Goal: Find specific page/section: Find specific page/section

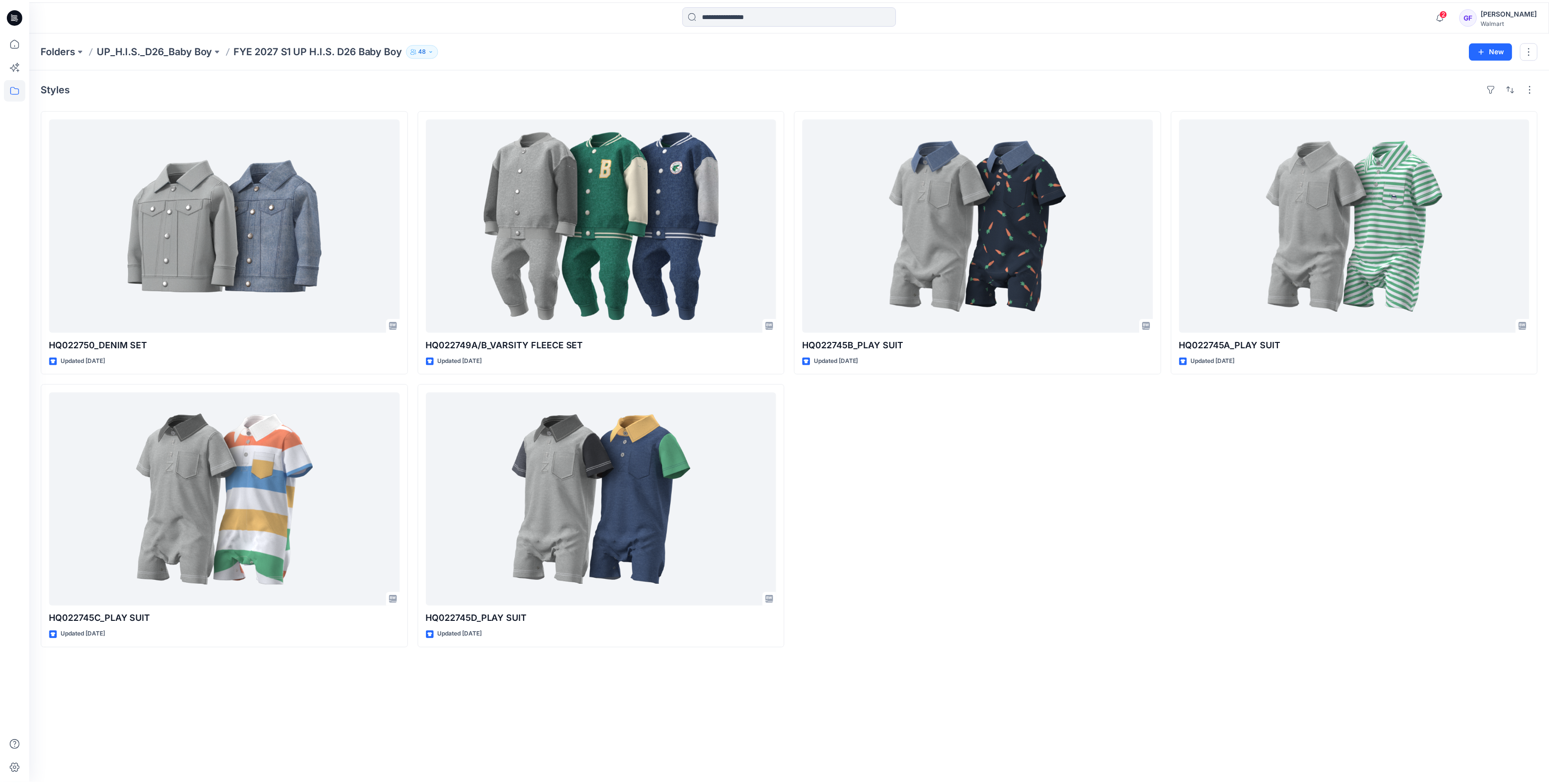
scroll to position [122, 0]
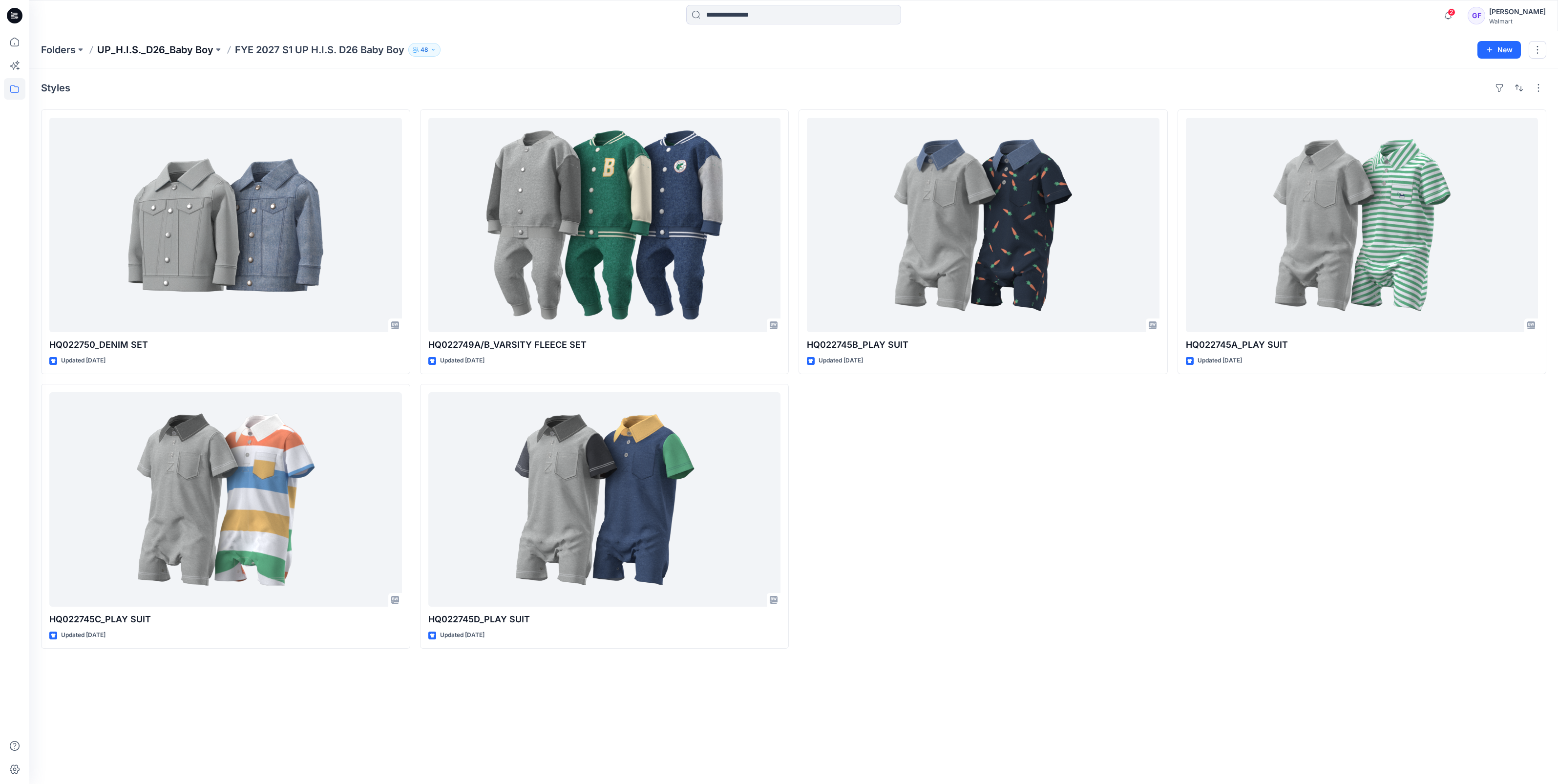
click at [147, 46] on p "UP_H.I.S._D26_Baby Boy" at bounding box center [155, 50] width 116 height 13
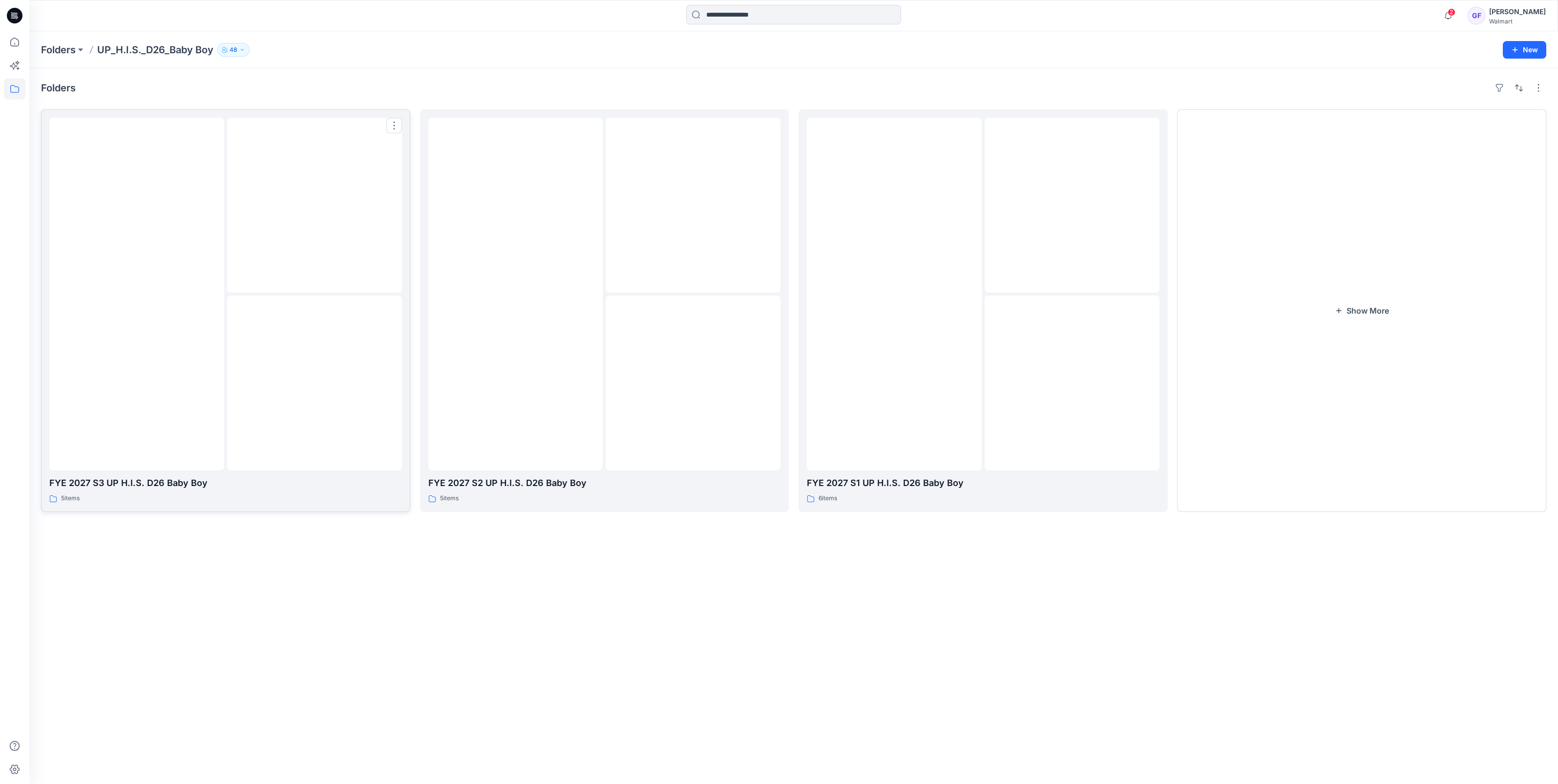
click at [165, 350] on div at bounding box center [137, 294] width 175 height 352
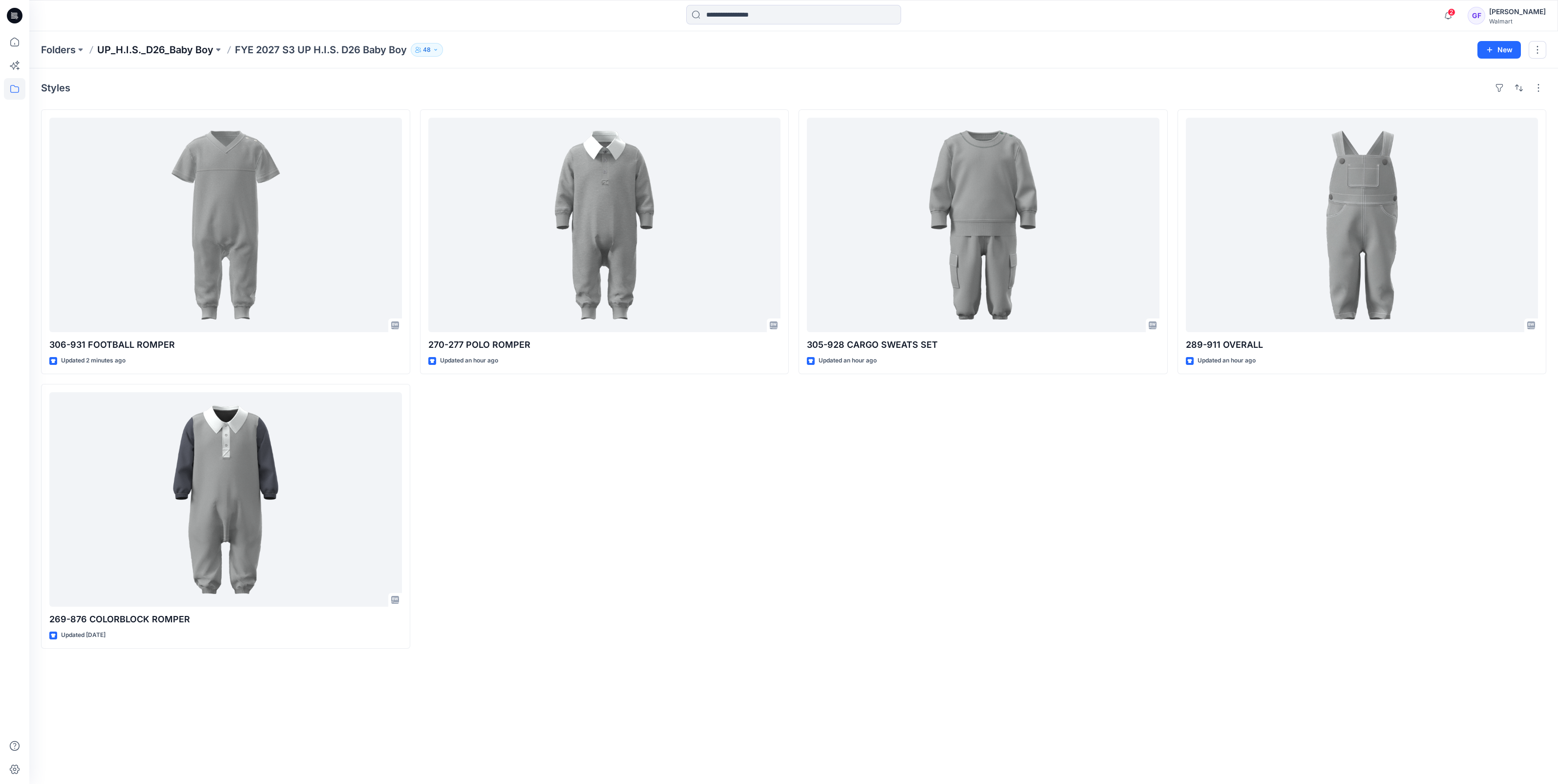
click at [186, 51] on p "UP_H.I.S._D26_Baby Boy" at bounding box center [155, 50] width 116 height 13
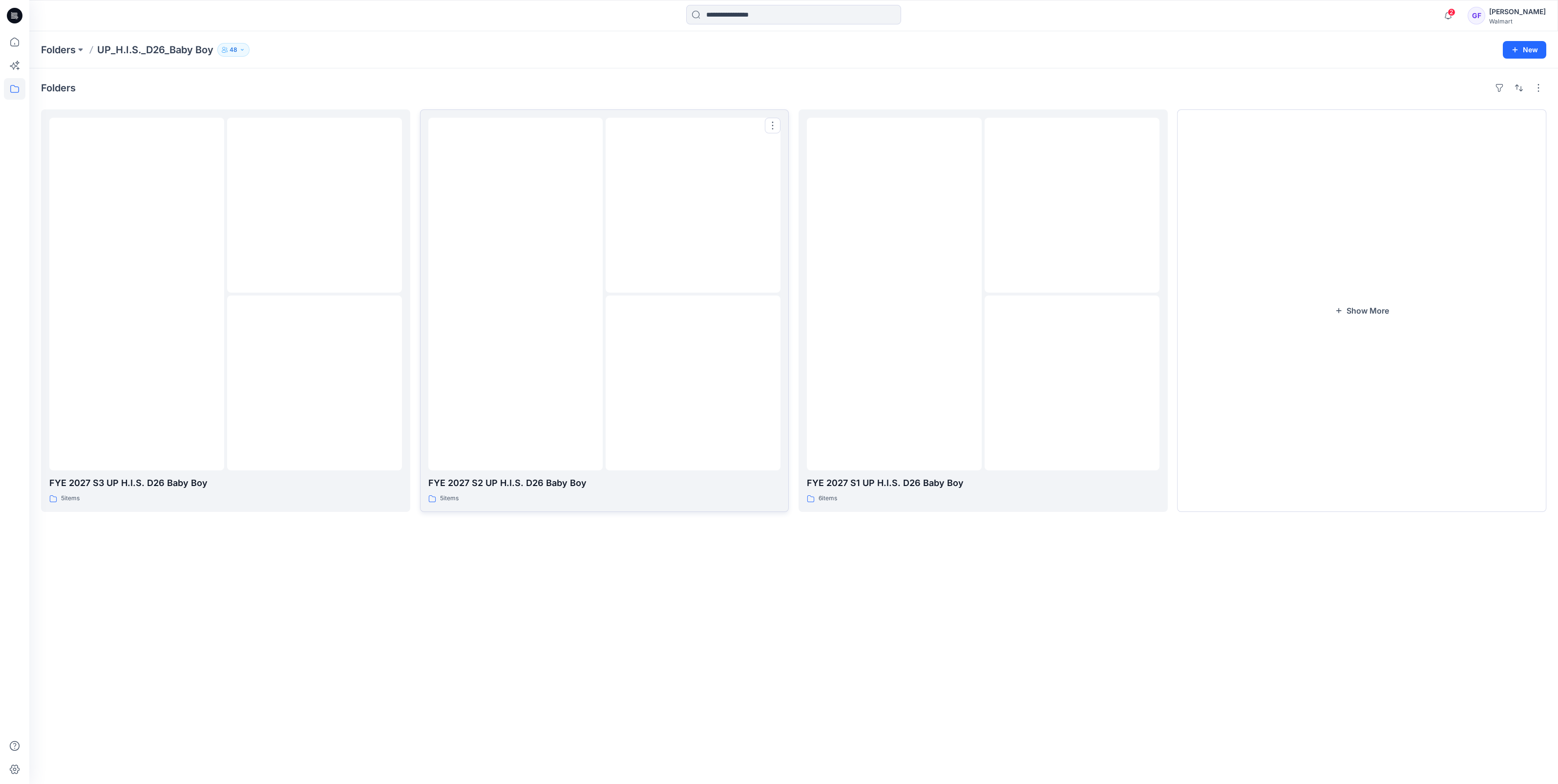
click at [616, 321] on div at bounding box center [693, 383] width 175 height 175
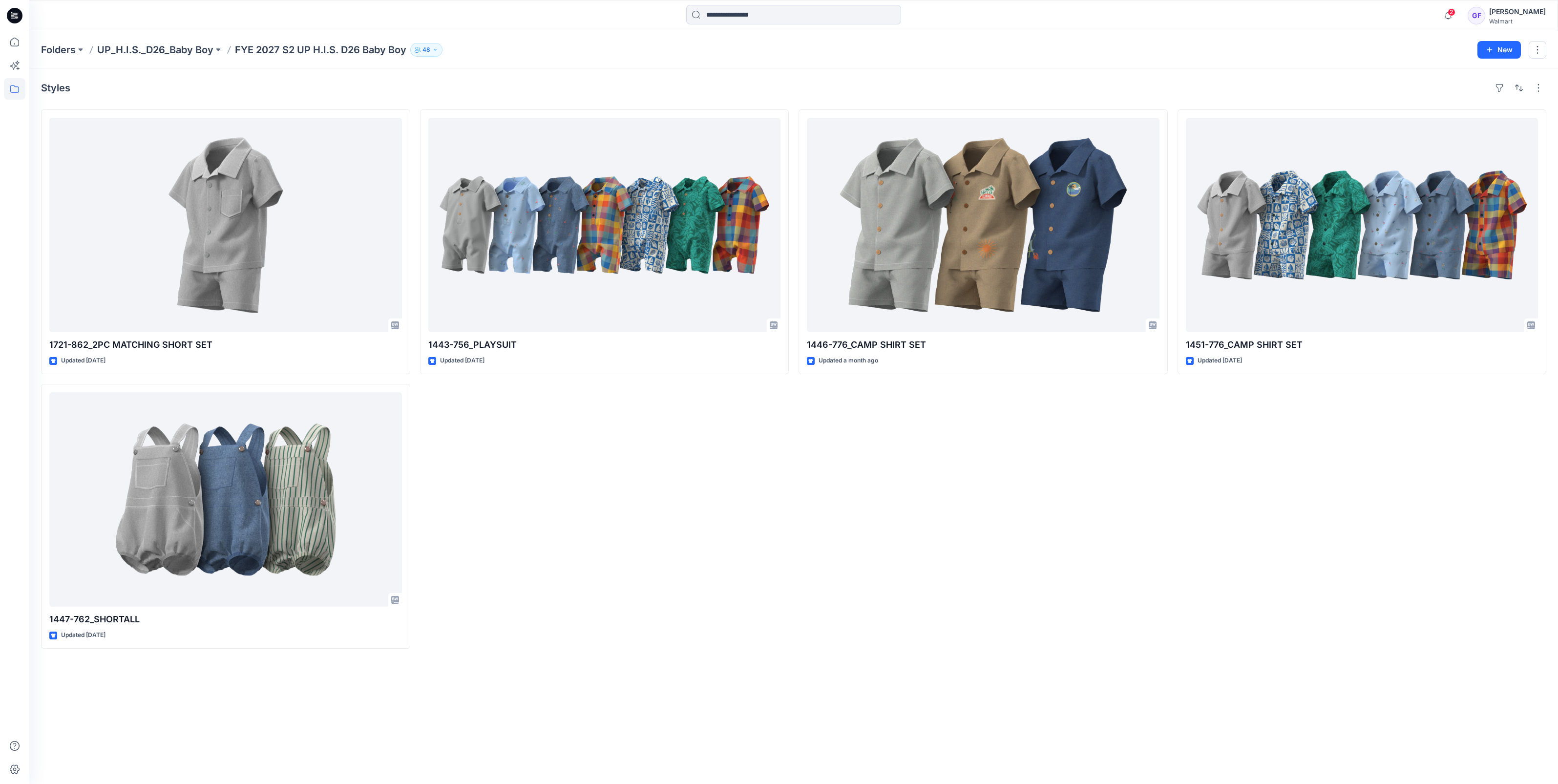
click at [196, 56] on div "Folders UP_H.I.S._D26_Baby Boy FYE 2027 S2 UP H.I.S. D26 Baby Boy [DEMOGRAPHIC_…" at bounding box center [793, 49] width 1528 height 37
click at [196, 51] on p "UP_H.I.S._D26_Baby Boy" at bounding box center [155, 50] width 116 height 13
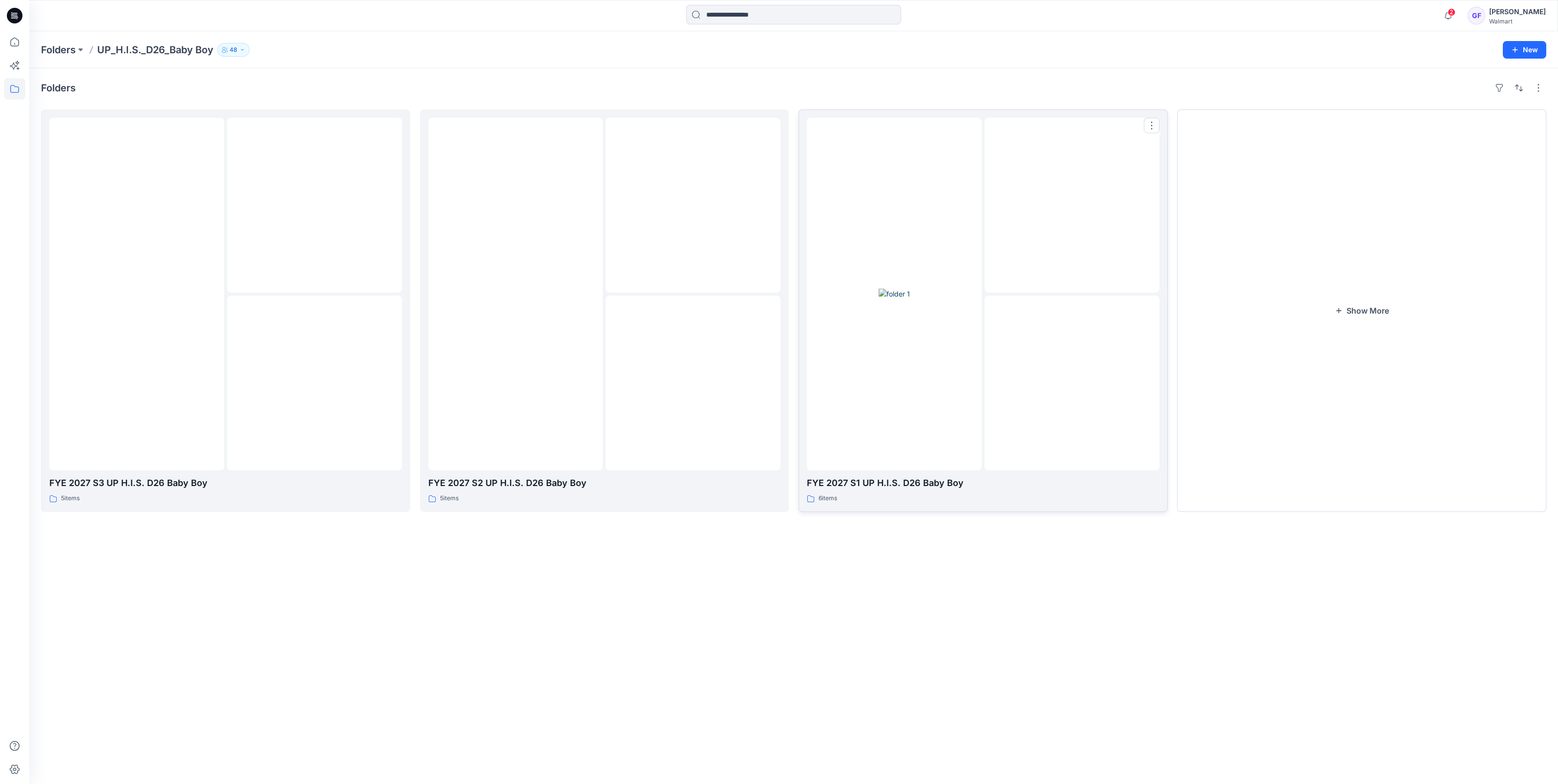
click at [910, 288] on img at bounding box center [894, 293] width 31 height 10
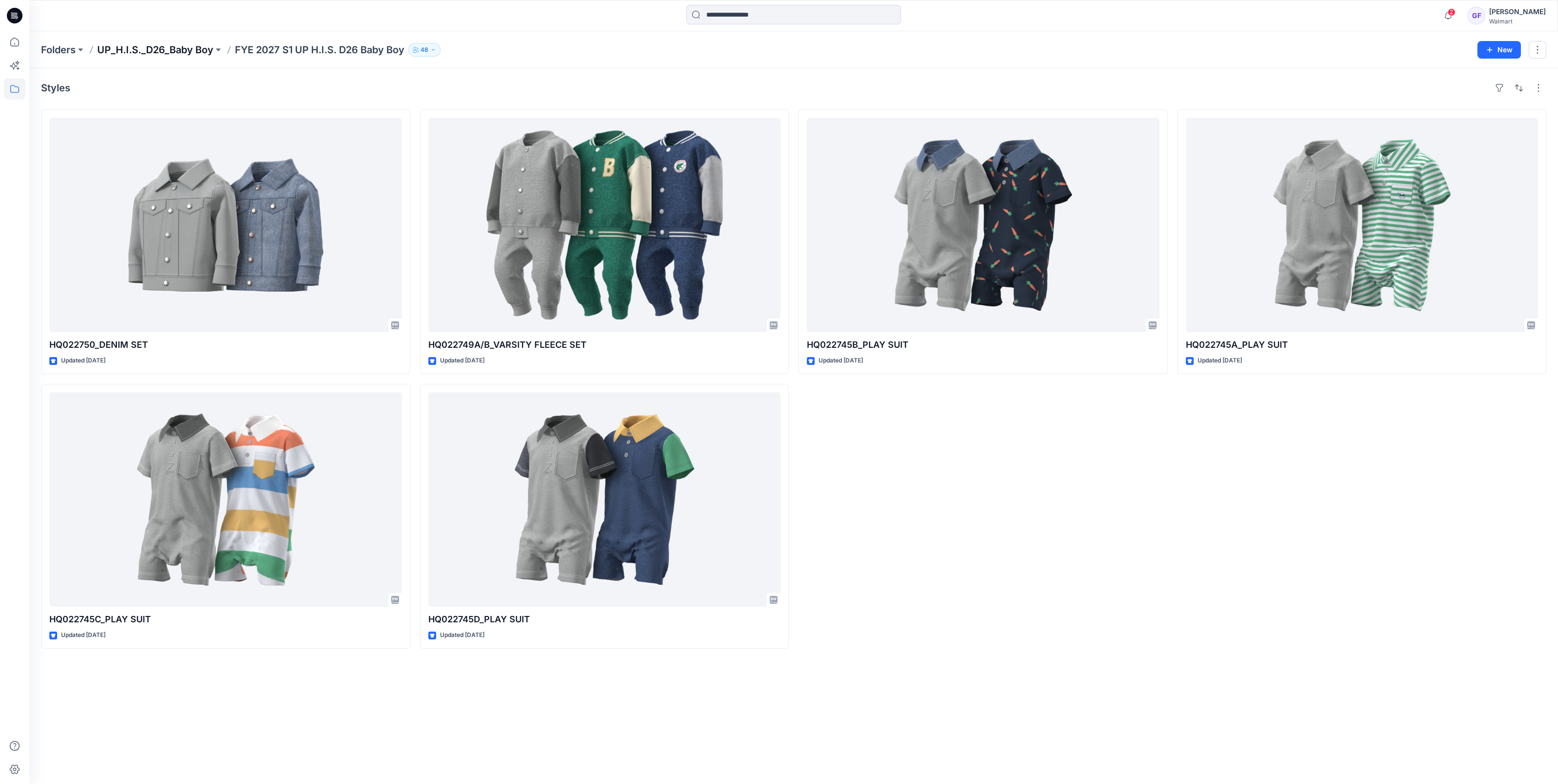
click at [169, 51] on p "UP_H.I.S._D26_Baby Boy" at bounding box center [155, 50] width 116 height 13
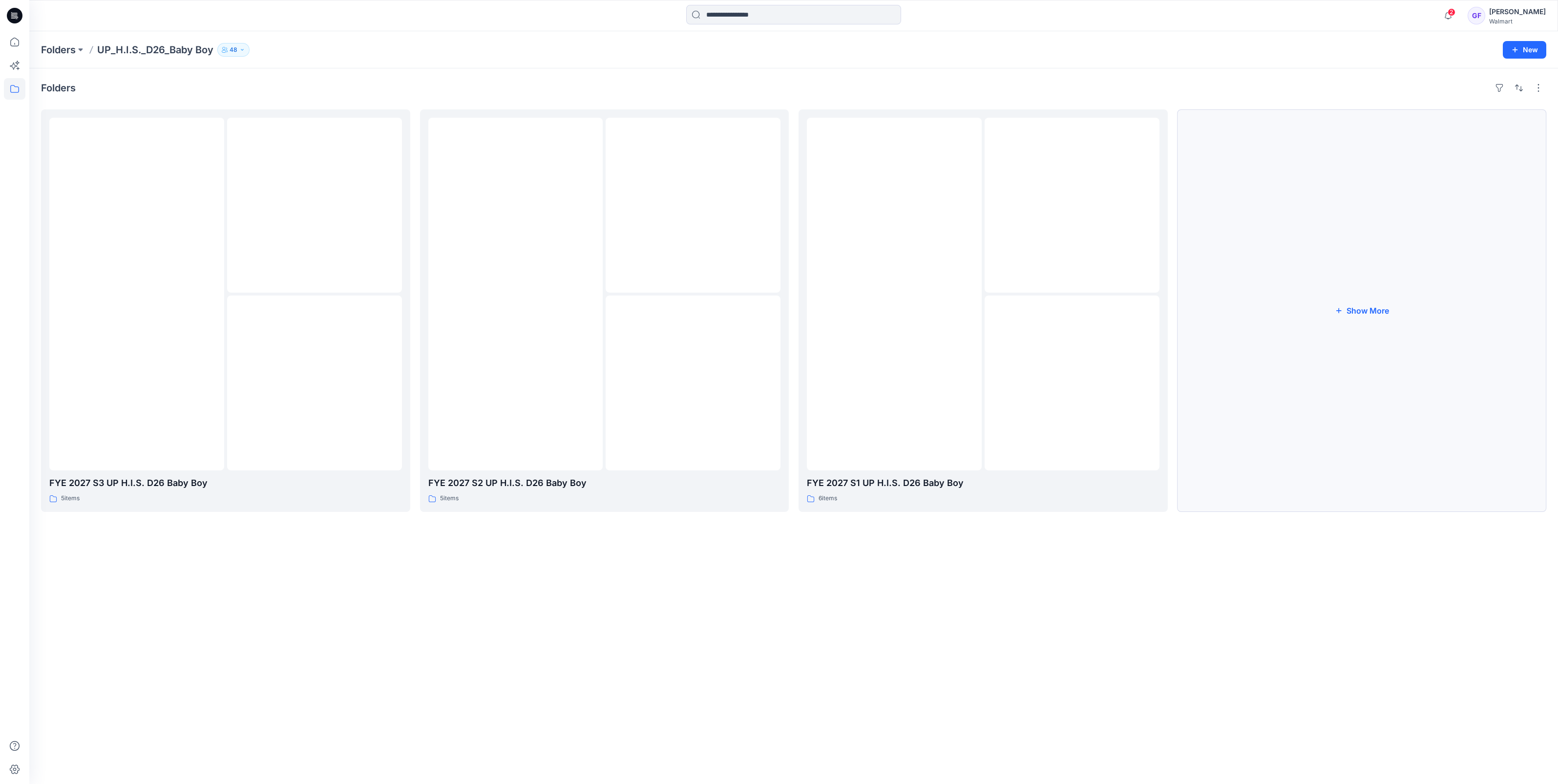
click at [1376, 306] on button "Show More" at bounding box center [1362, 311] width 369 height 402
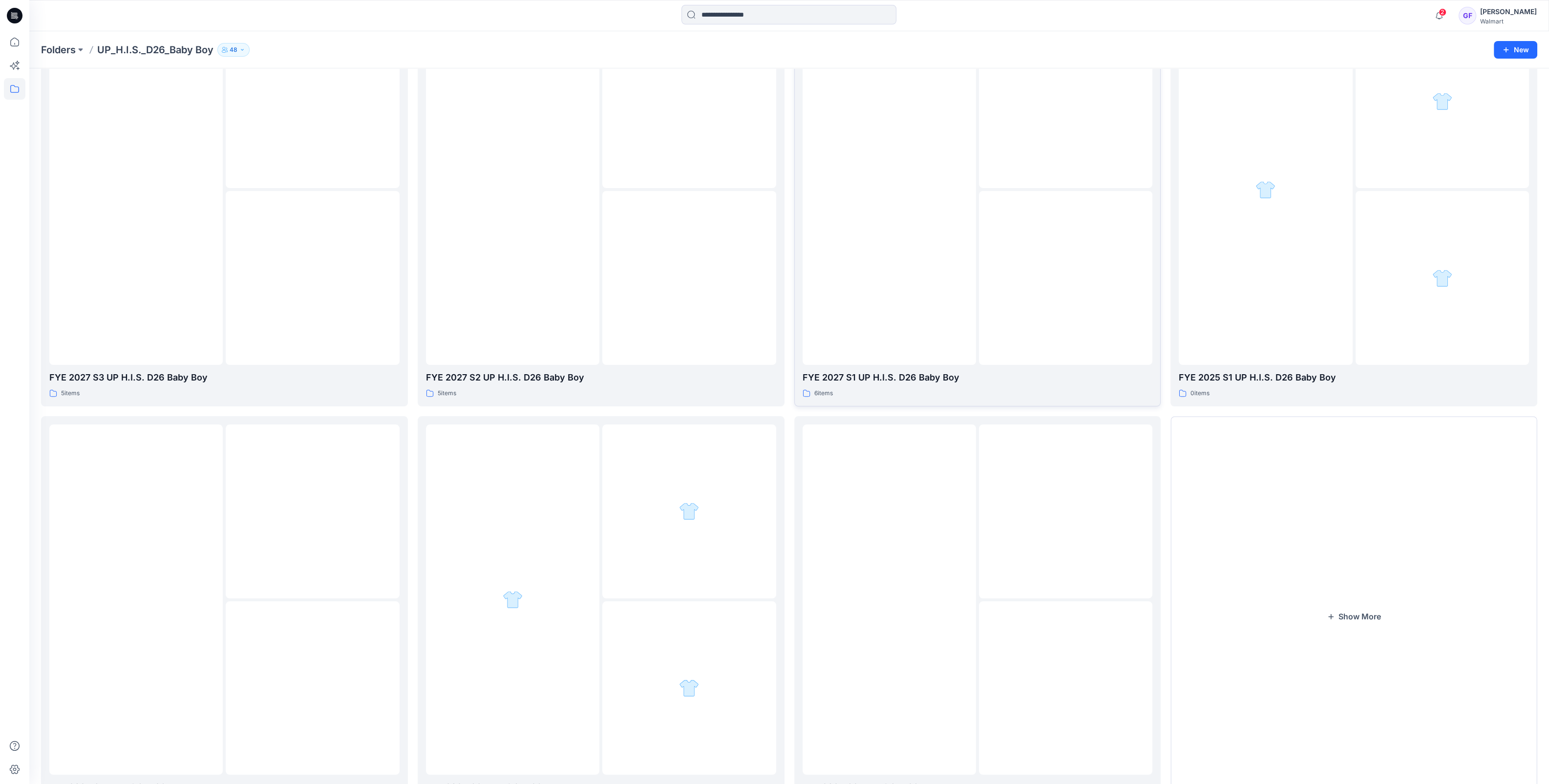
scroll to position [122, 0]
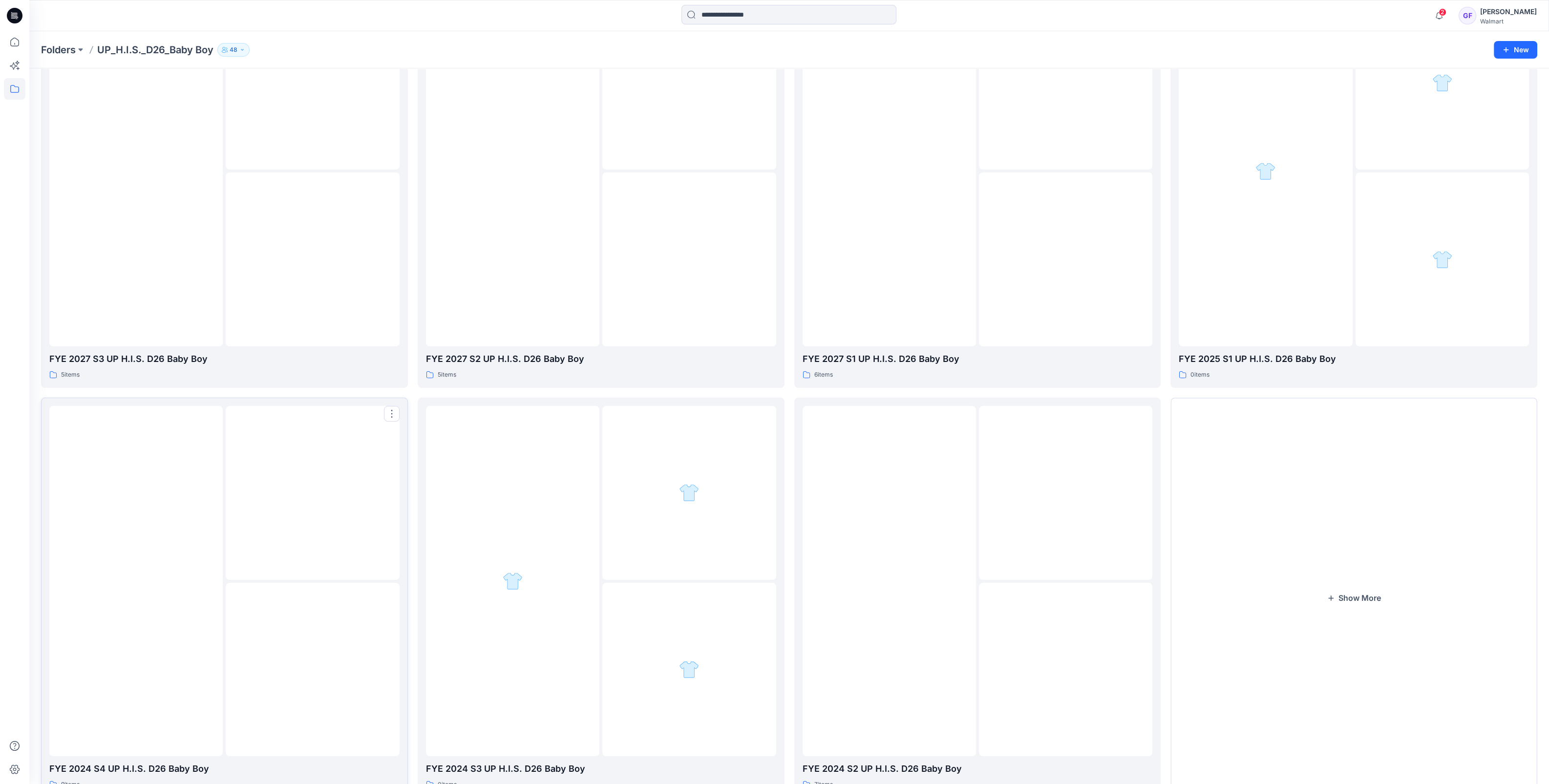
click at [324, 567] on div at bounding box center [313, 493] width 174 height 173
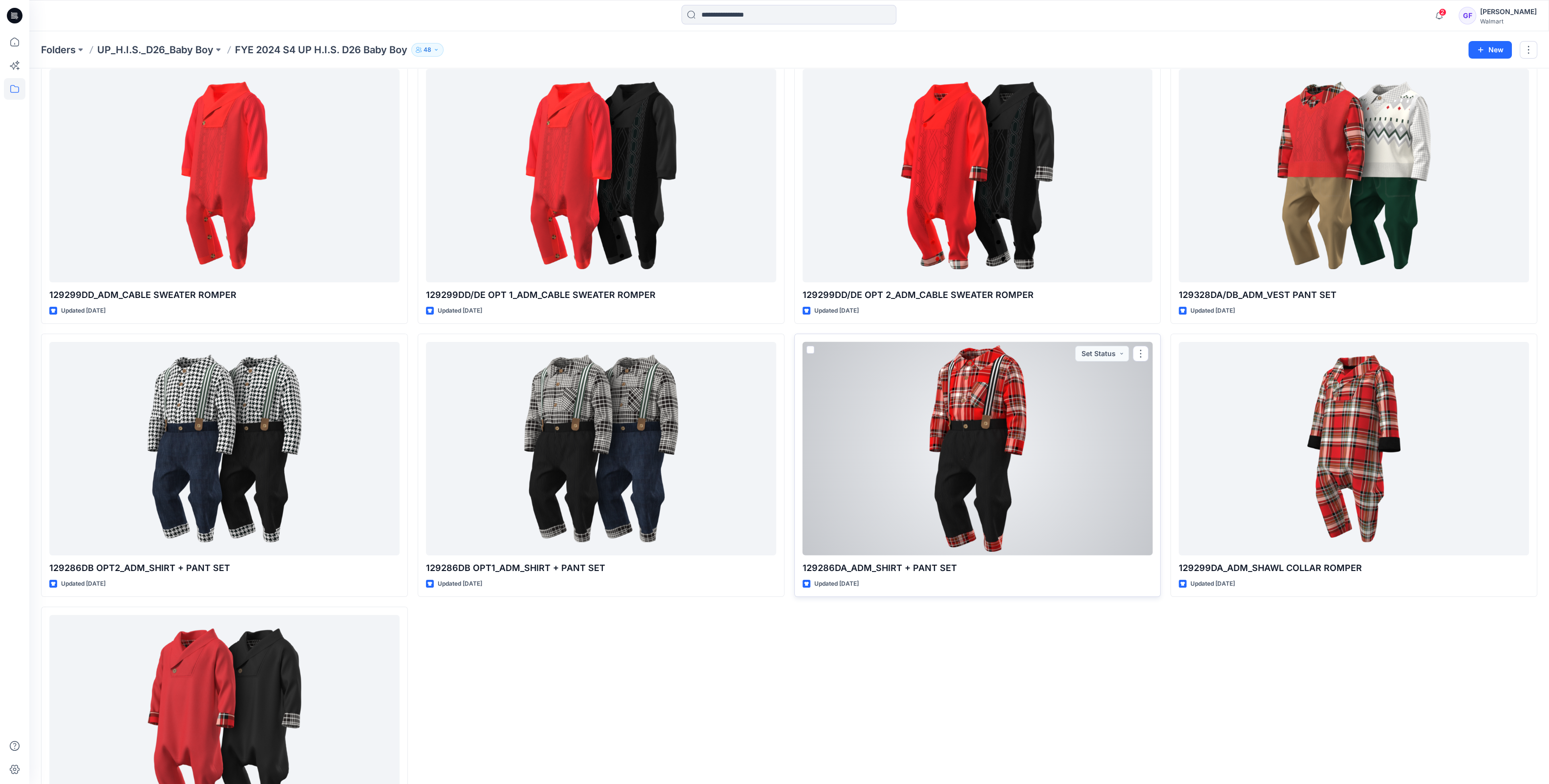
scroll to position [122, 0]
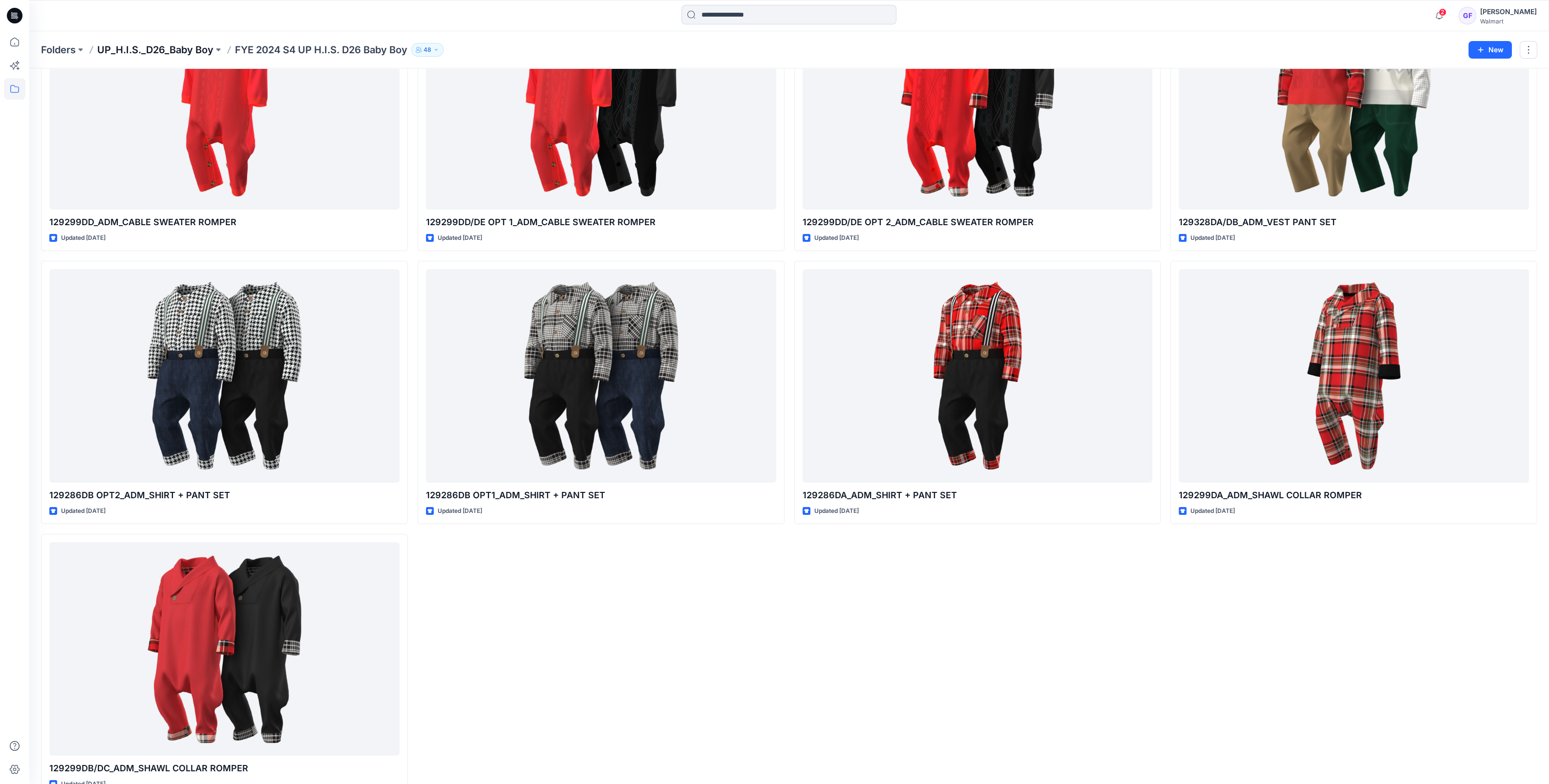
click at [149, 55] on p "UP_H.I.S._D26_Baby Boy" at bounding box center [155, 50] width 116 height 13
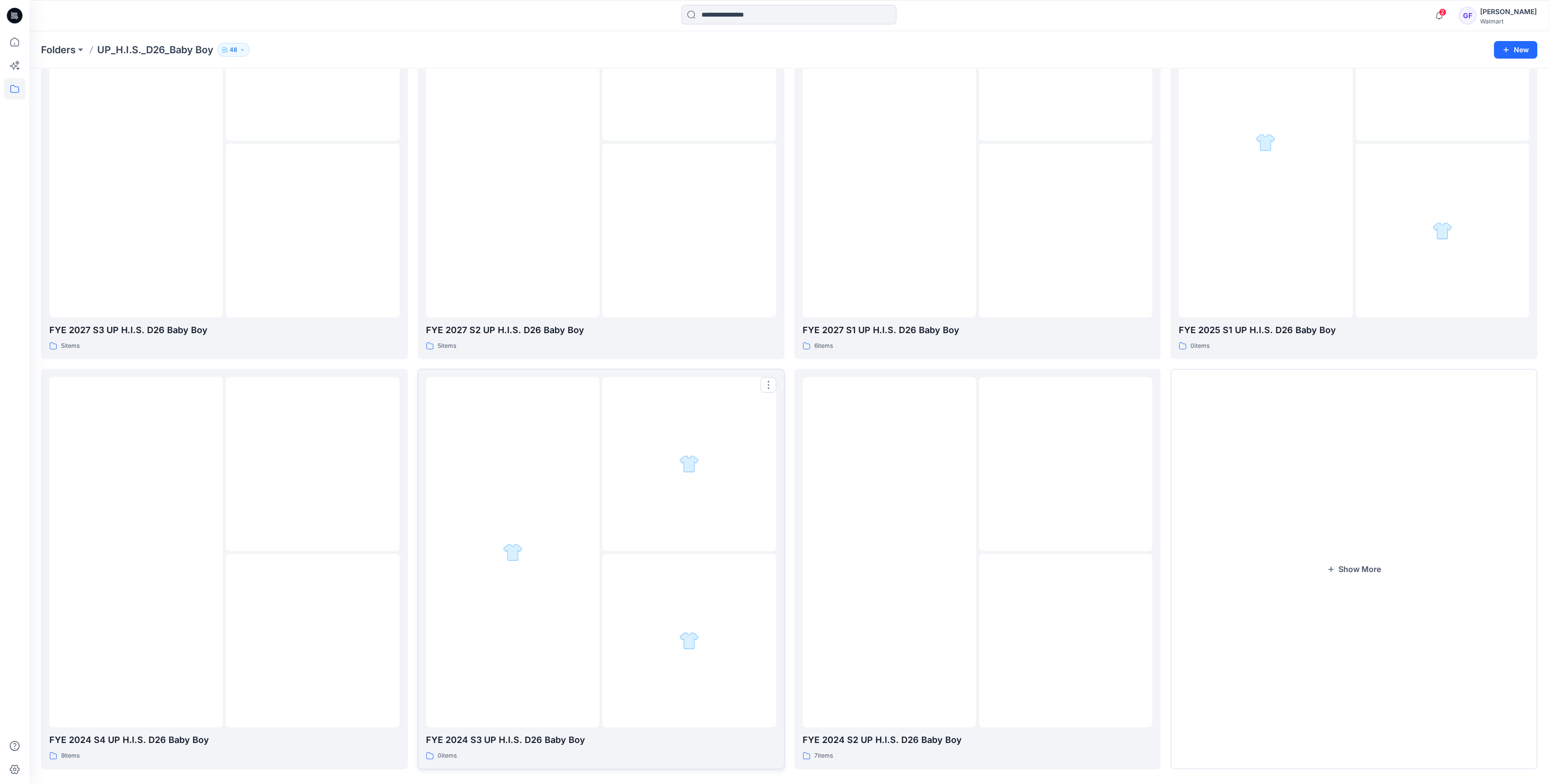
scroll to position [163, 0]
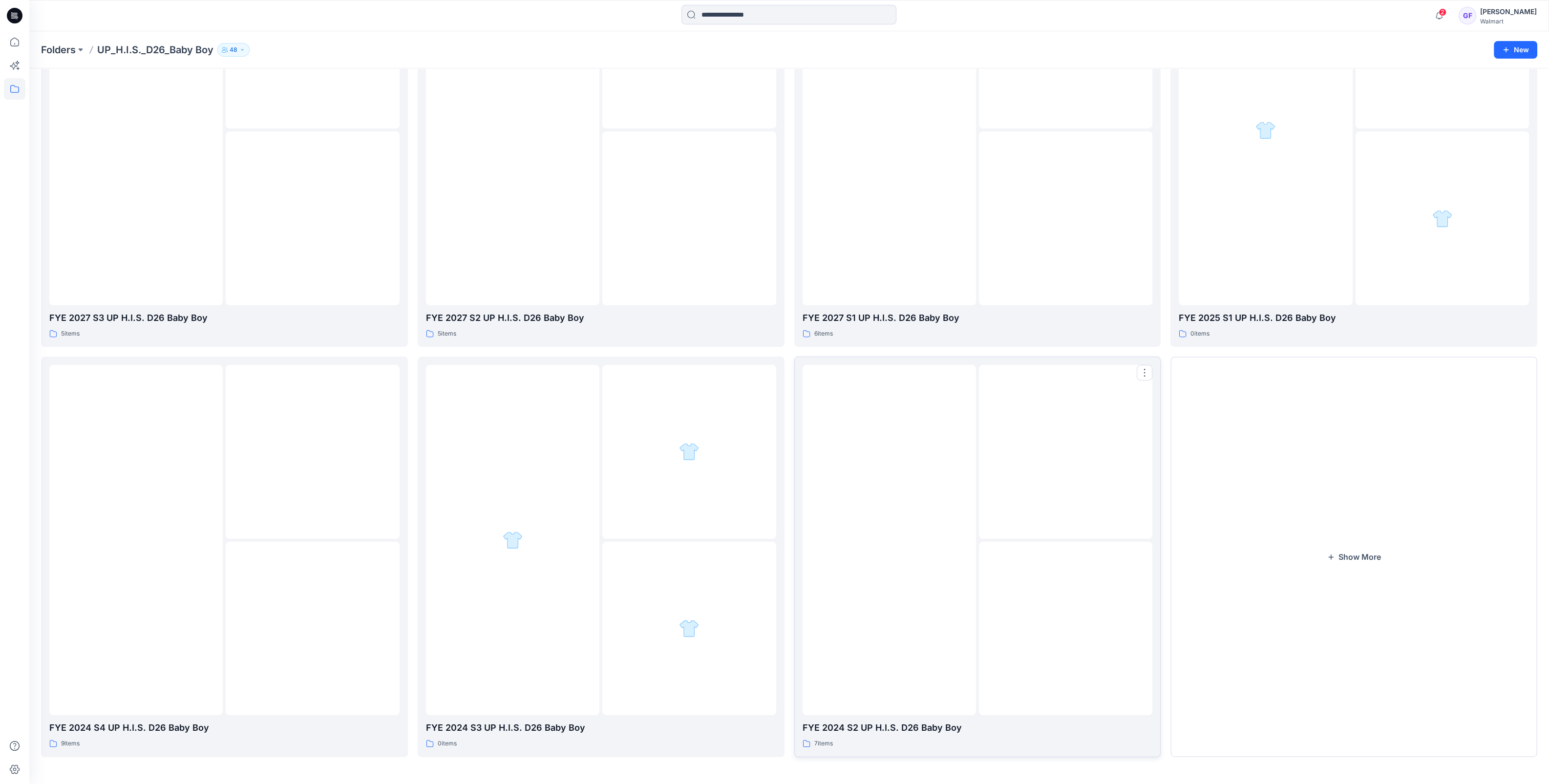
click at [889, 540] on img at bounding box center [889, 540] width 0 height 0
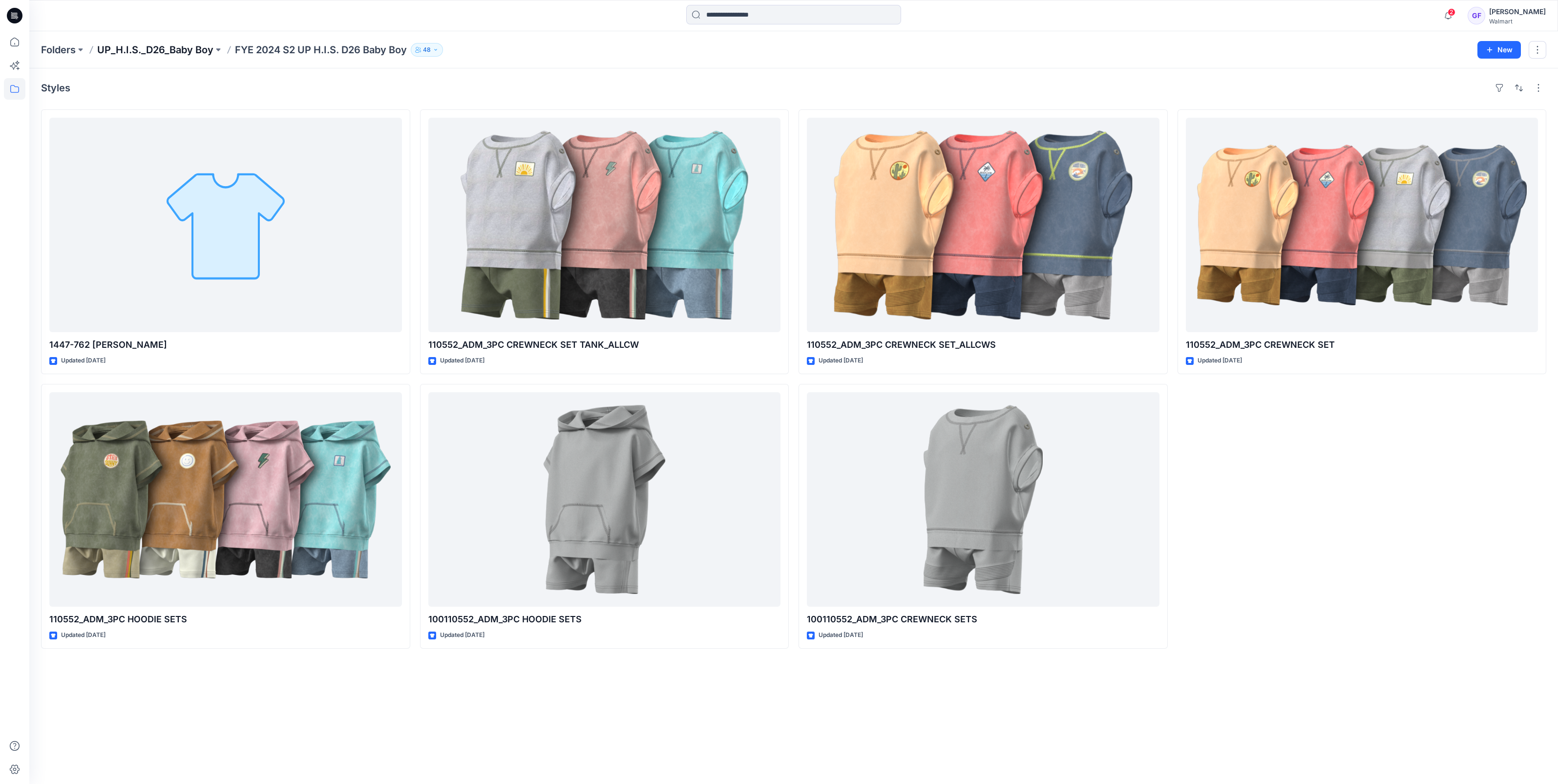
click at [145, 48] on p "UP_H.I.S._D26_Baby Boy" at bounding box center [155, 50] width 116 height 13
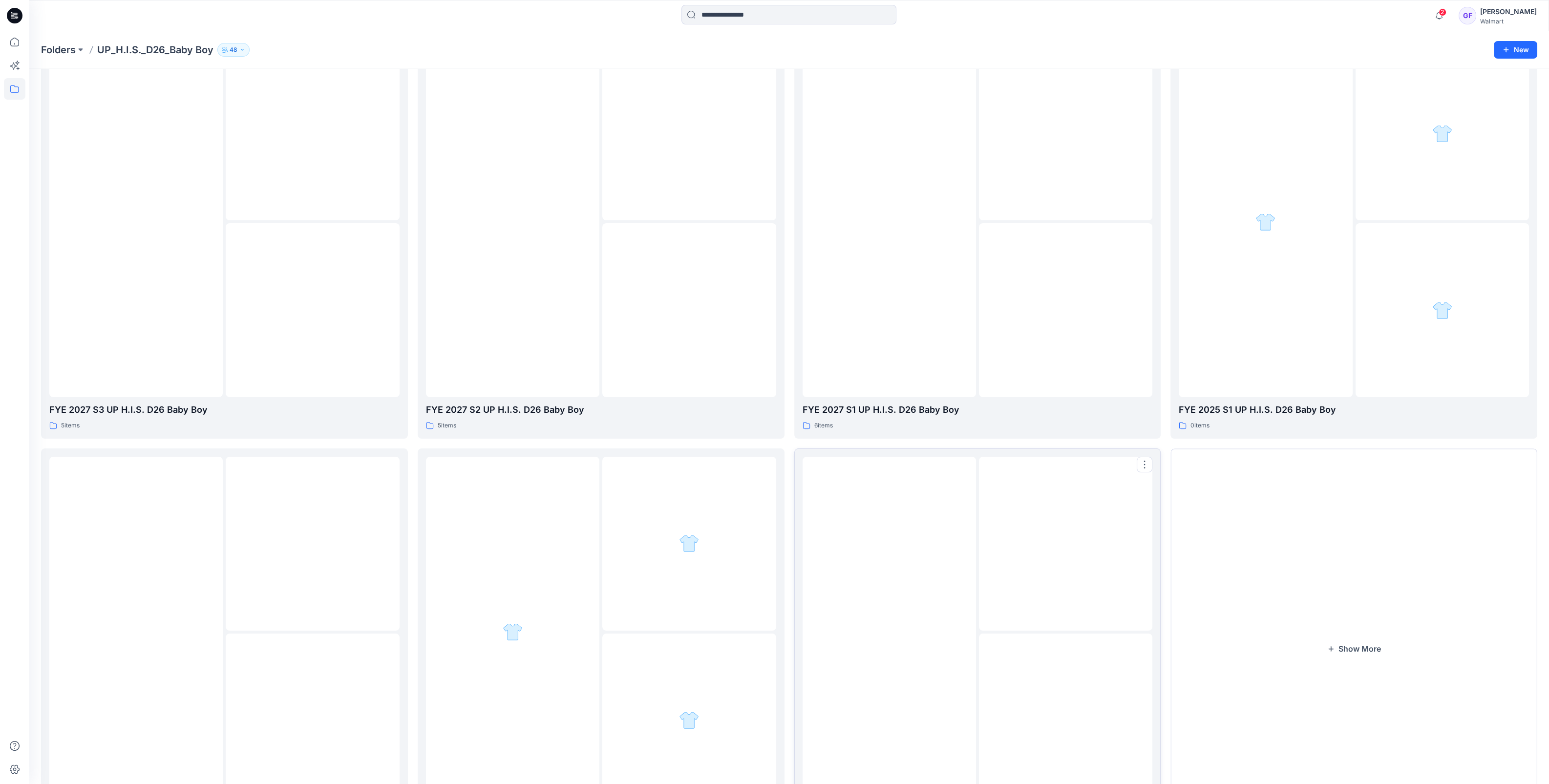
scroll to position [163, 0]
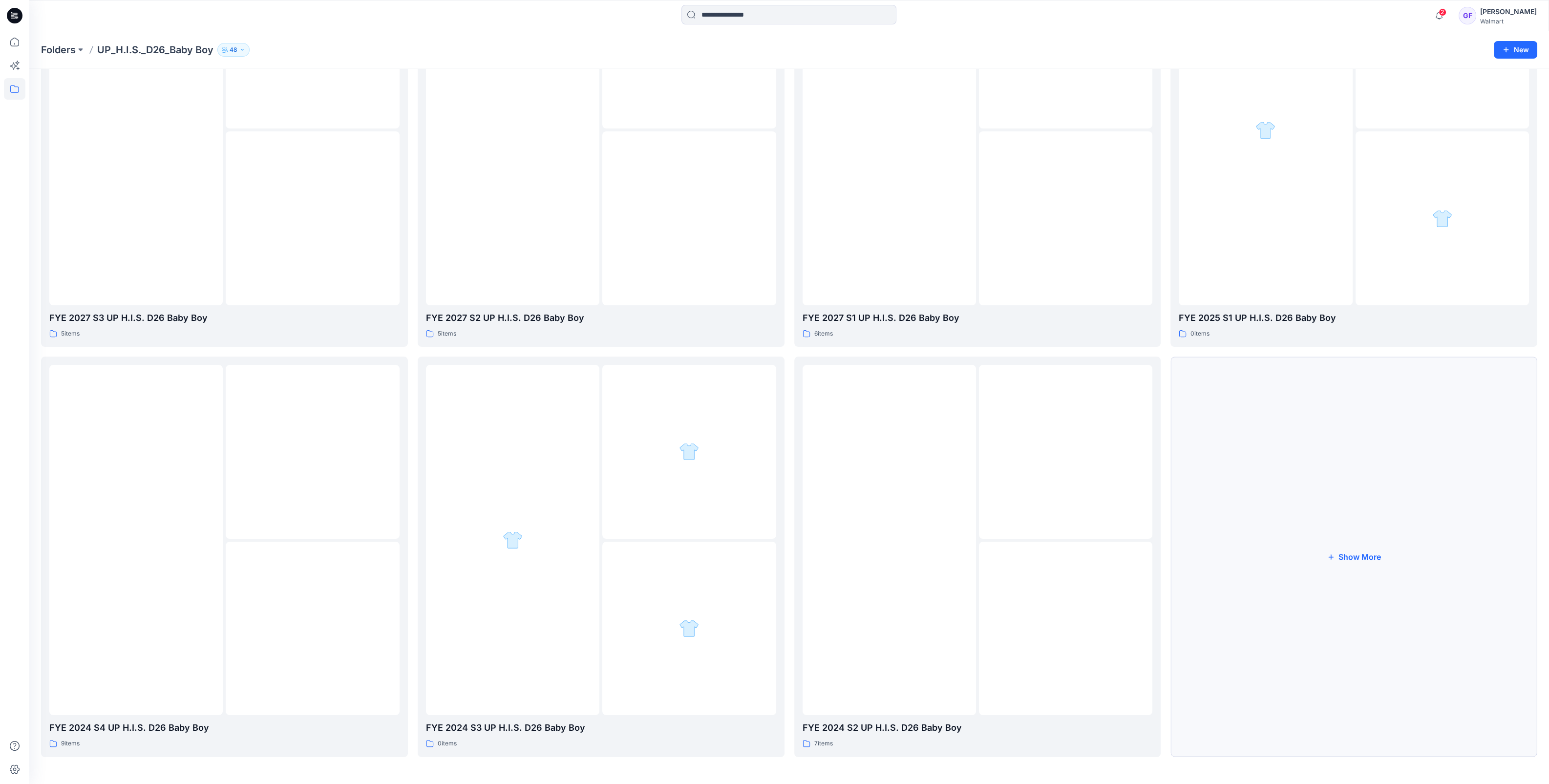
click at [1367, 555] on button "Show More" at bounding box center [1353, 556] width 367 height 400
click at [1266, 540] on img at bounding box center [1266, 540] width 0 height 0
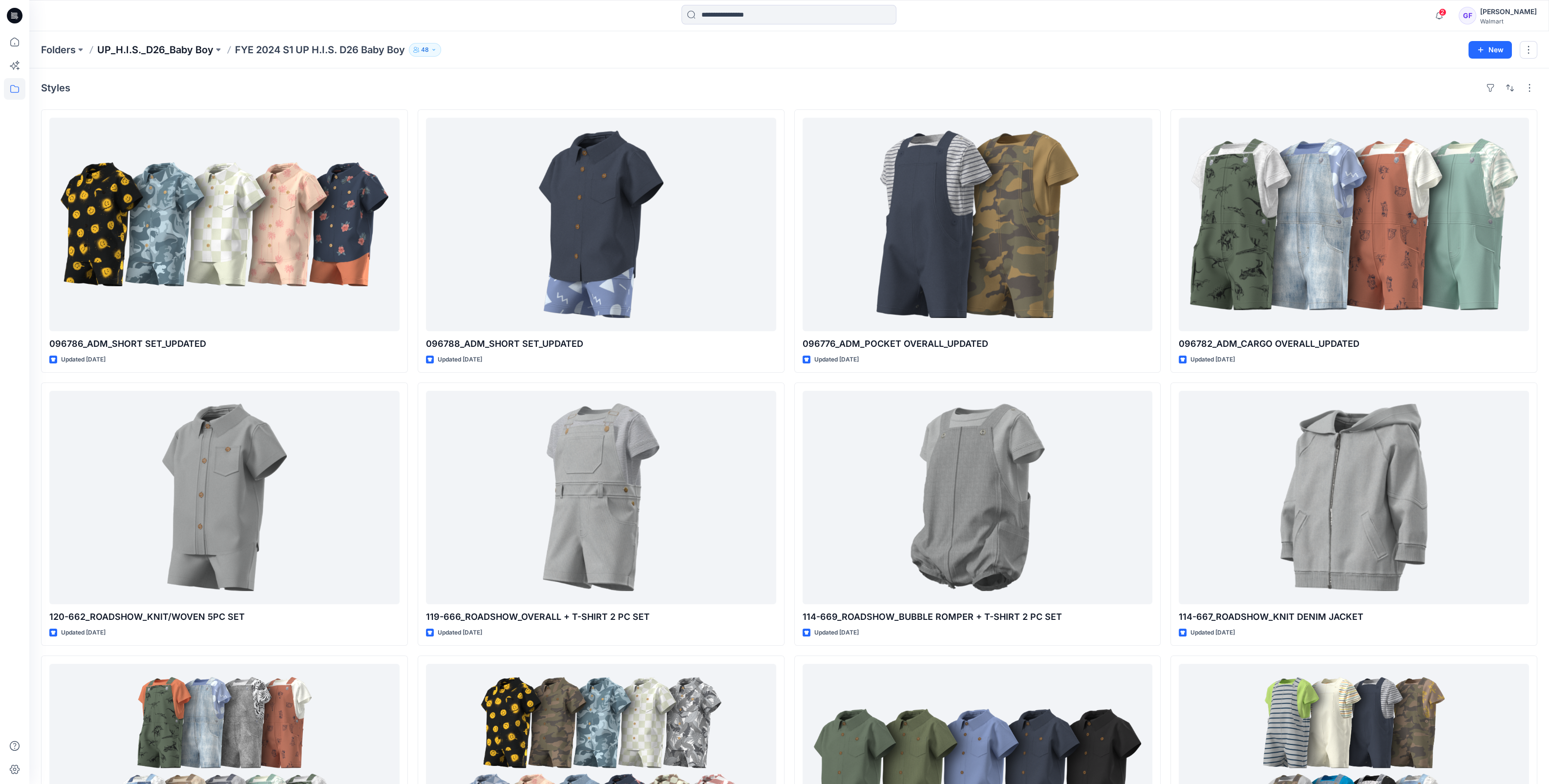
click at [153, 54] on p "UP_H.I.S._D26_Baby Boy" at bounding box center [155, 50] width 116 height 13
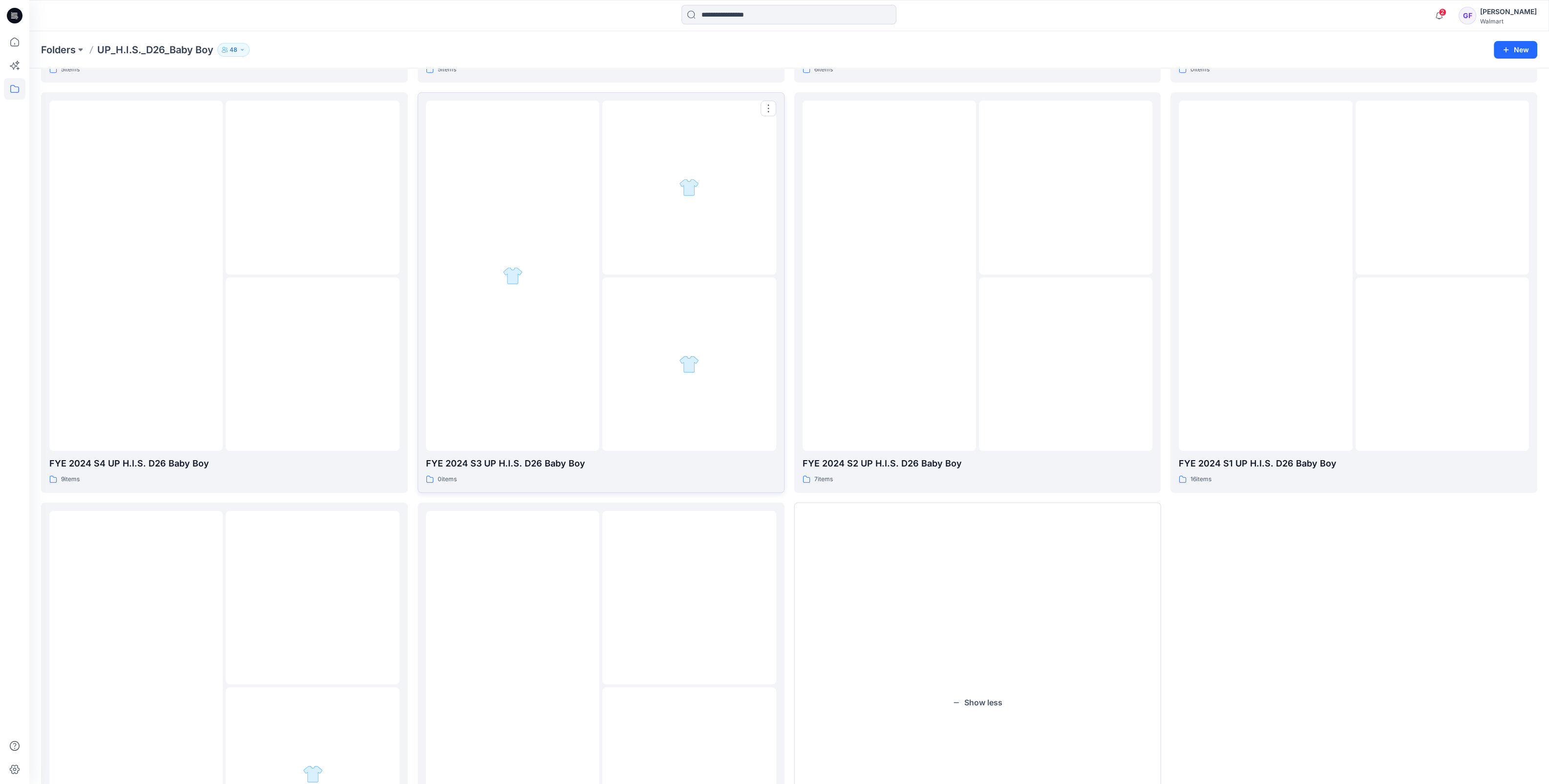
scroll to position [572, 0]
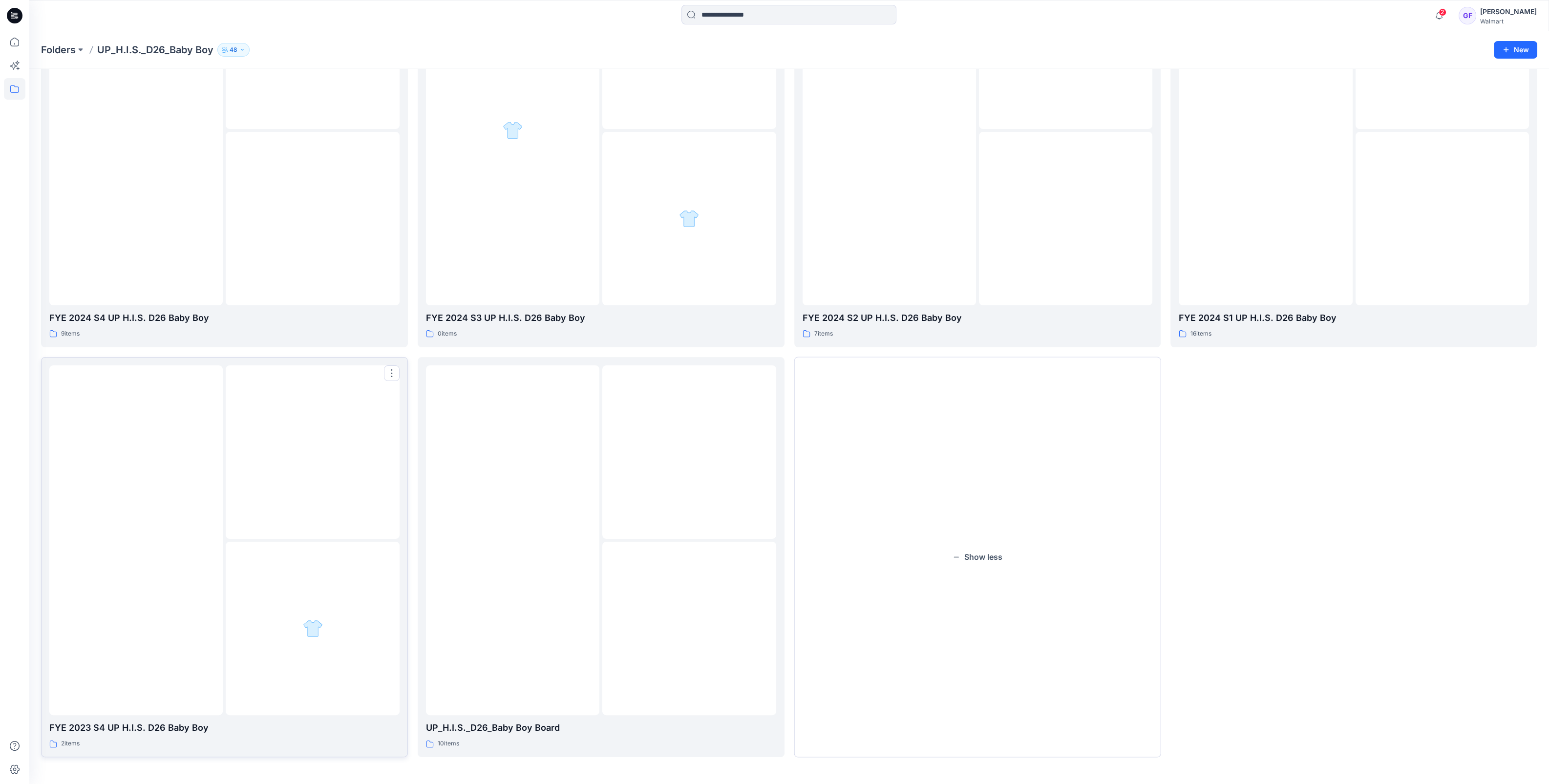
click at [313, 452] on img at bounding box center [313, 452] width 0 height 0
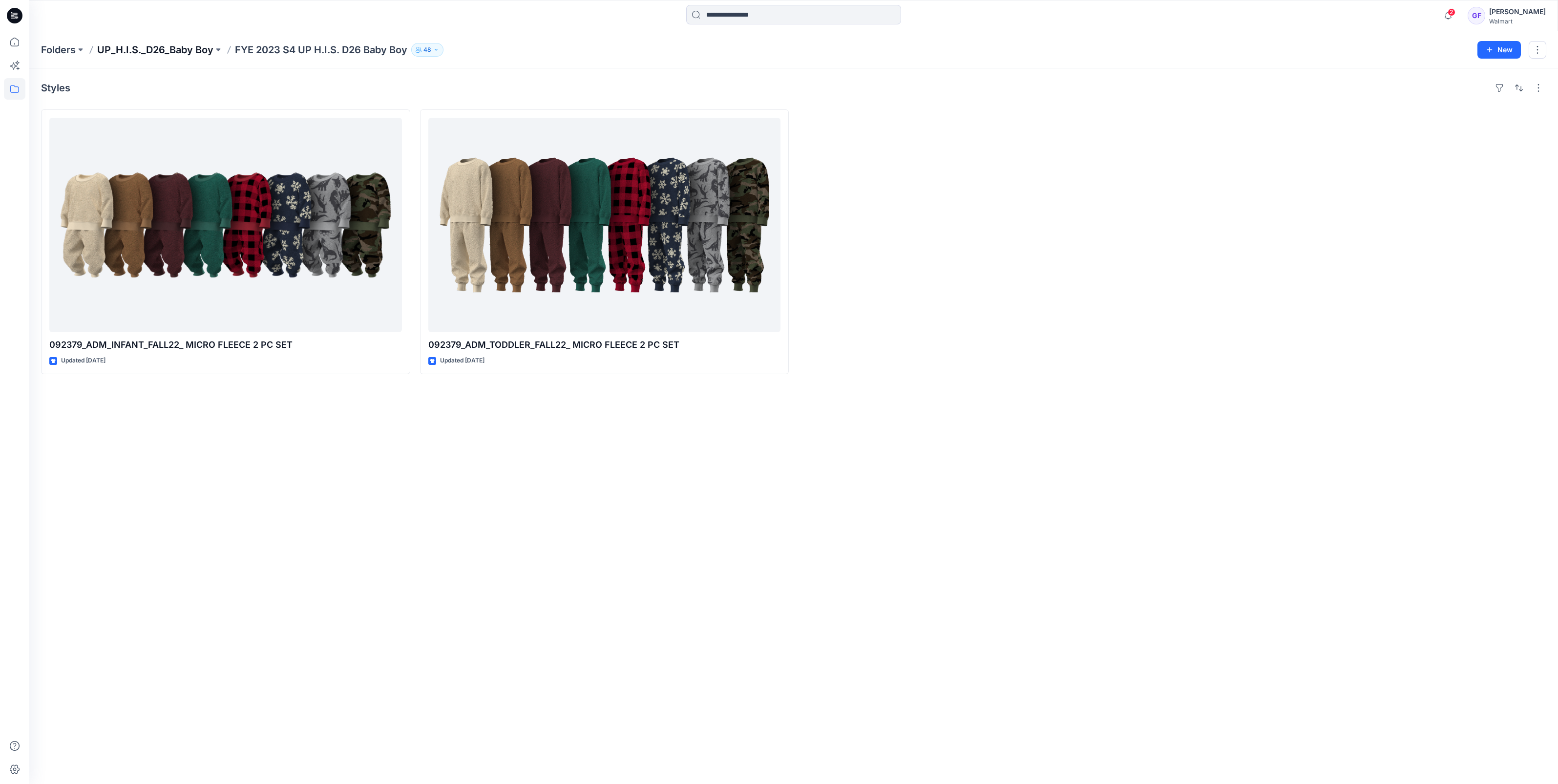
click at [143, 52] on p "UP_H.I.S._D26_Baby Boy" at bounding box center [155, 50] width 116 height 13
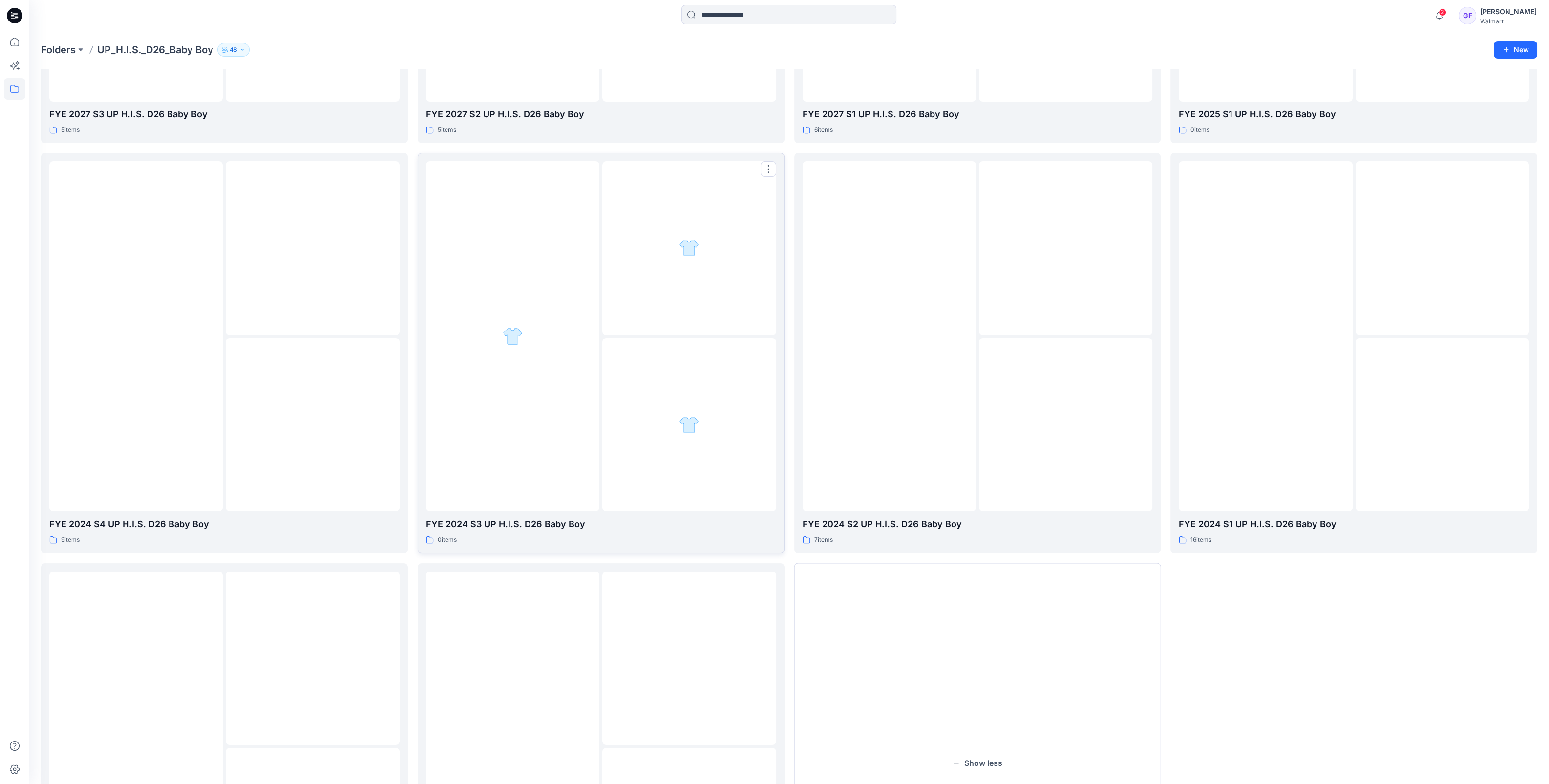
scroll to position [572, 0]
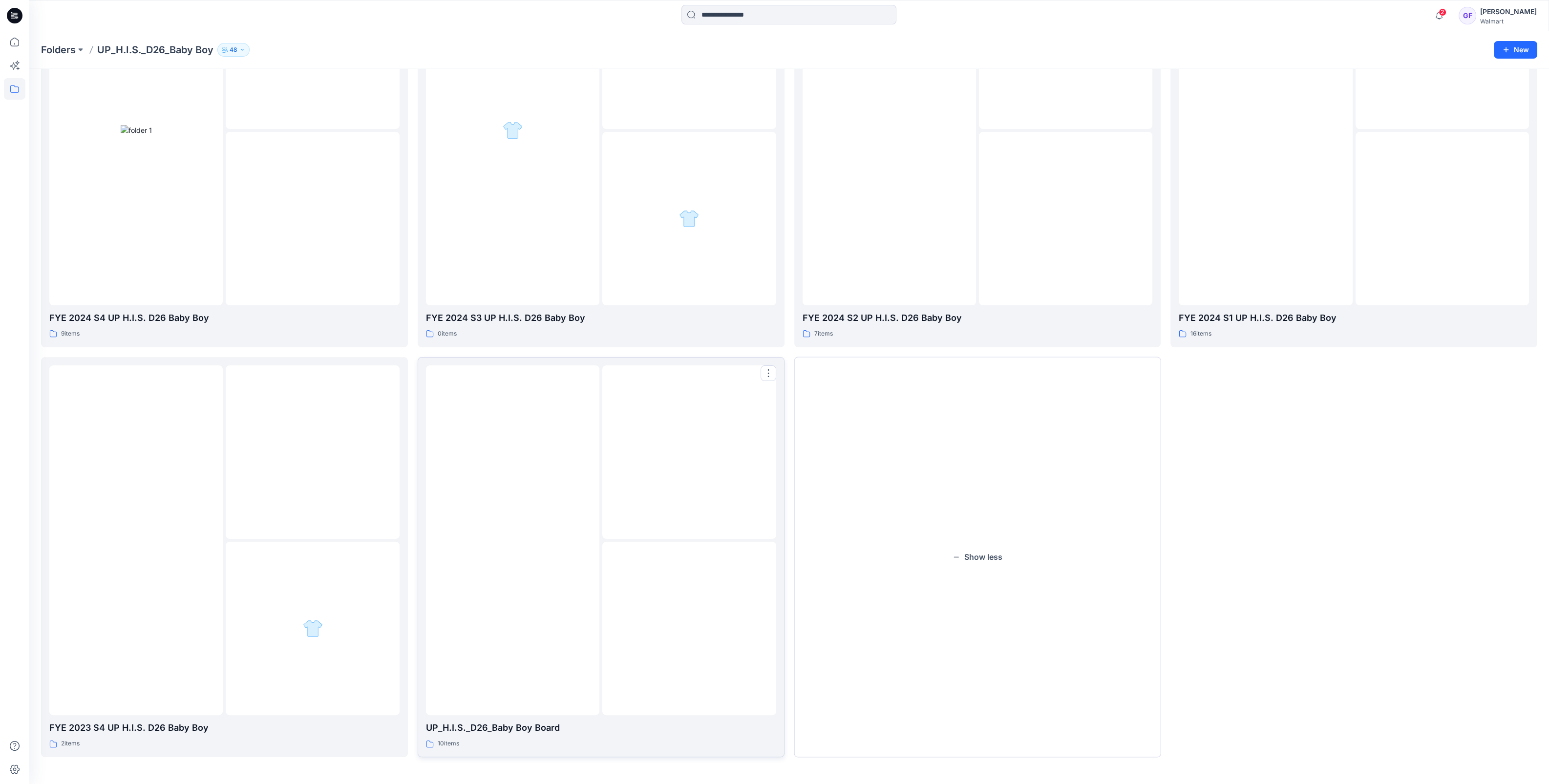
click at [591, 618] on div at bounding box center [513, 540] width 174 height 350
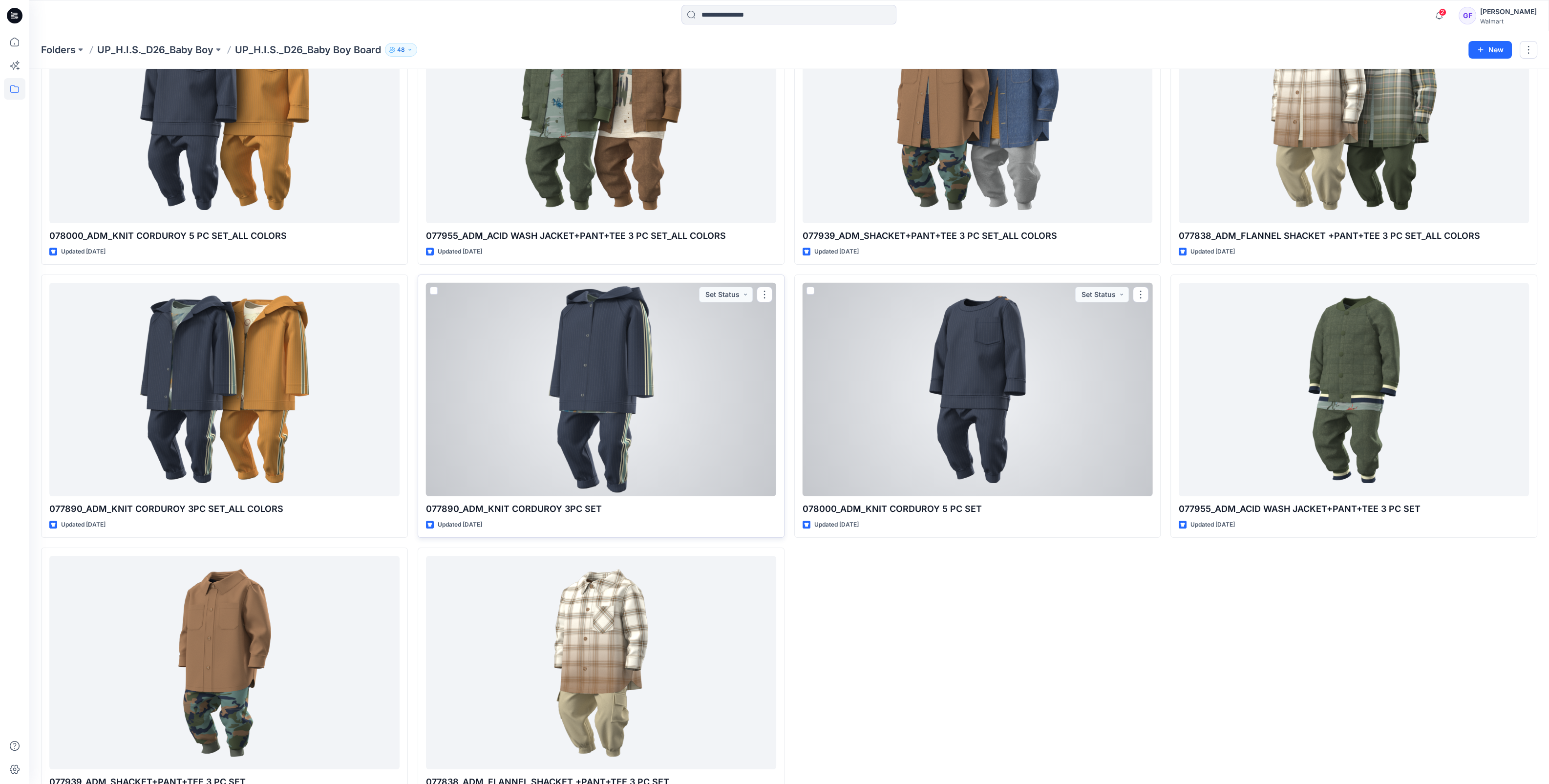
scroll to position [146, 0]
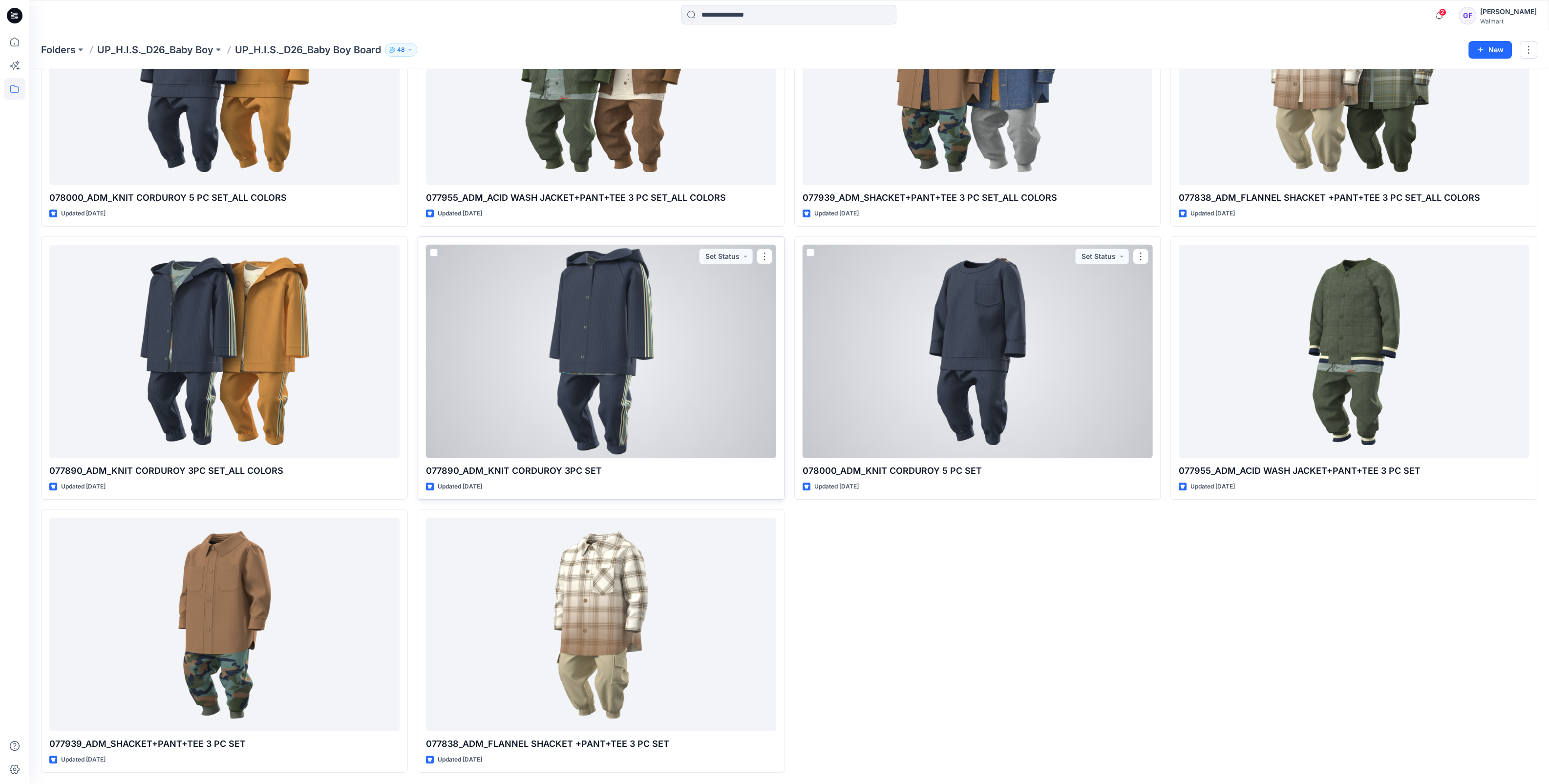
click at [597, 342] on div at bounding box center [601, 351] width 350 height 213
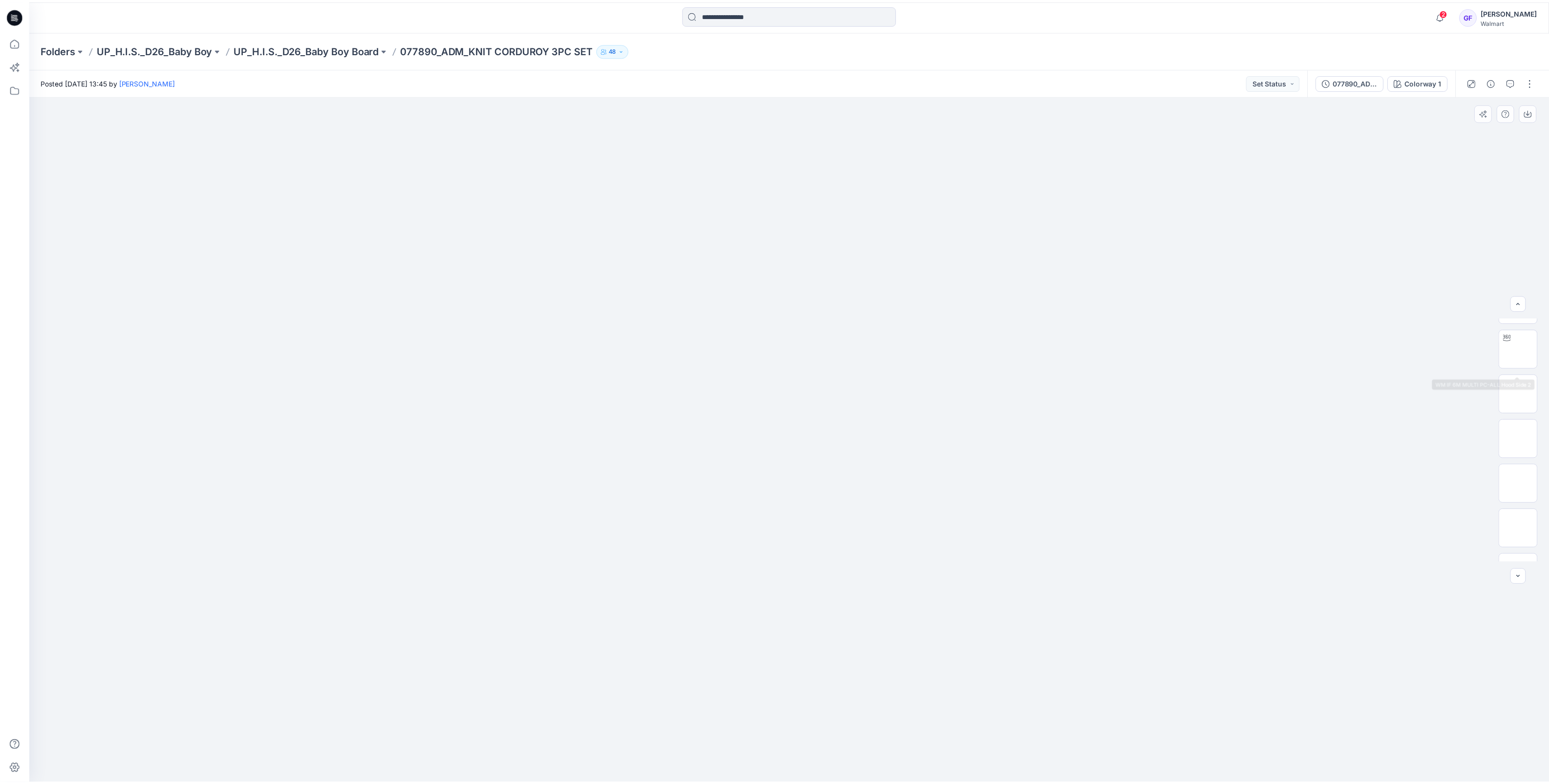
scroll to position [854, 0]
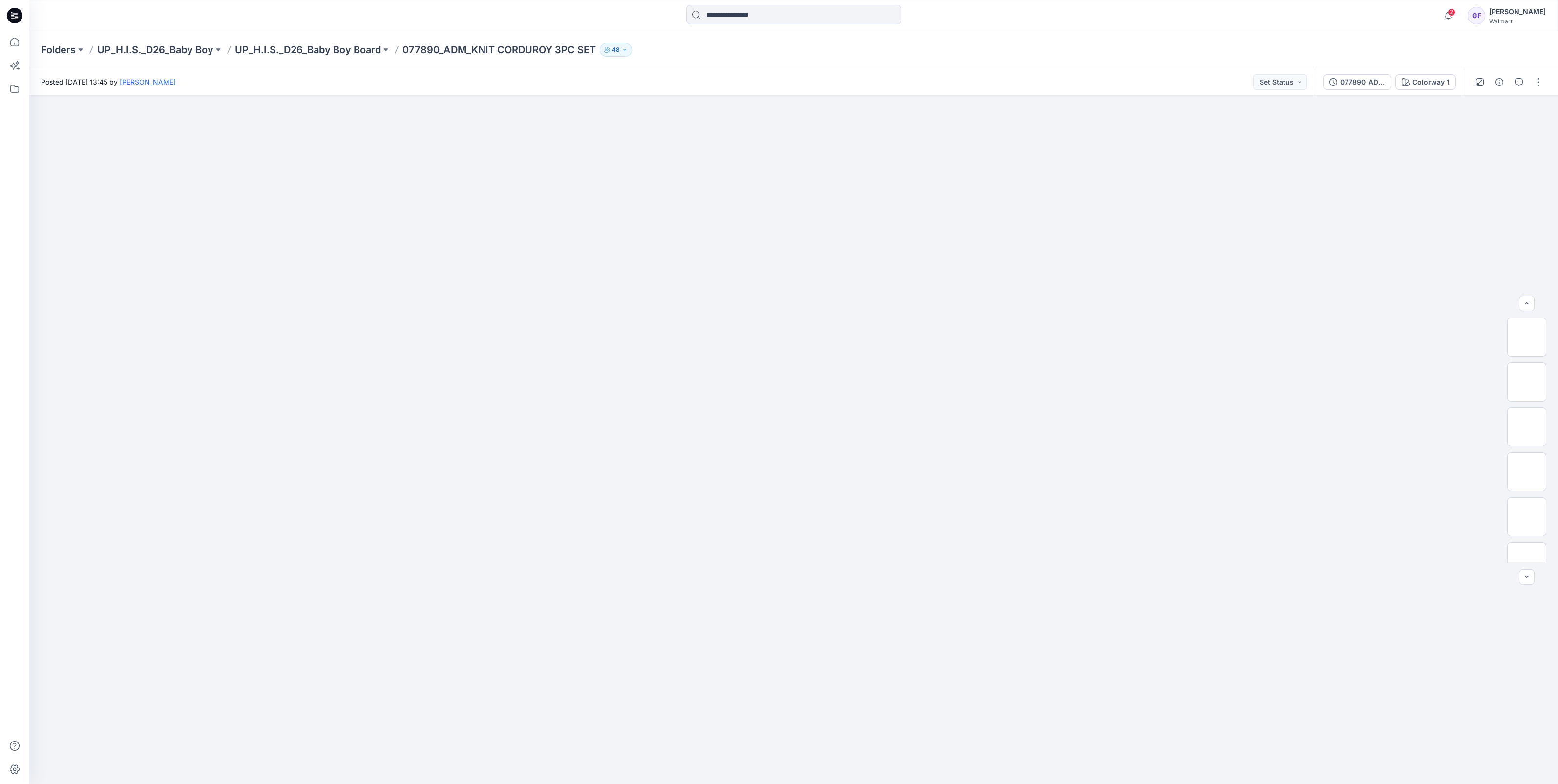
click at [303, 40] on div "Folders UP_H.I.S._D26_Baby Boy UP_H.I.S._D26_Baby Boy Board 077890_ADM_KNIT COR…" at bounding box center [793, 49] width 1528 height 37
click at [303, 46] on p "UP_H.I.S._D26_Baby Boy Board" at bounding box center [307, 50] width 146 height 13
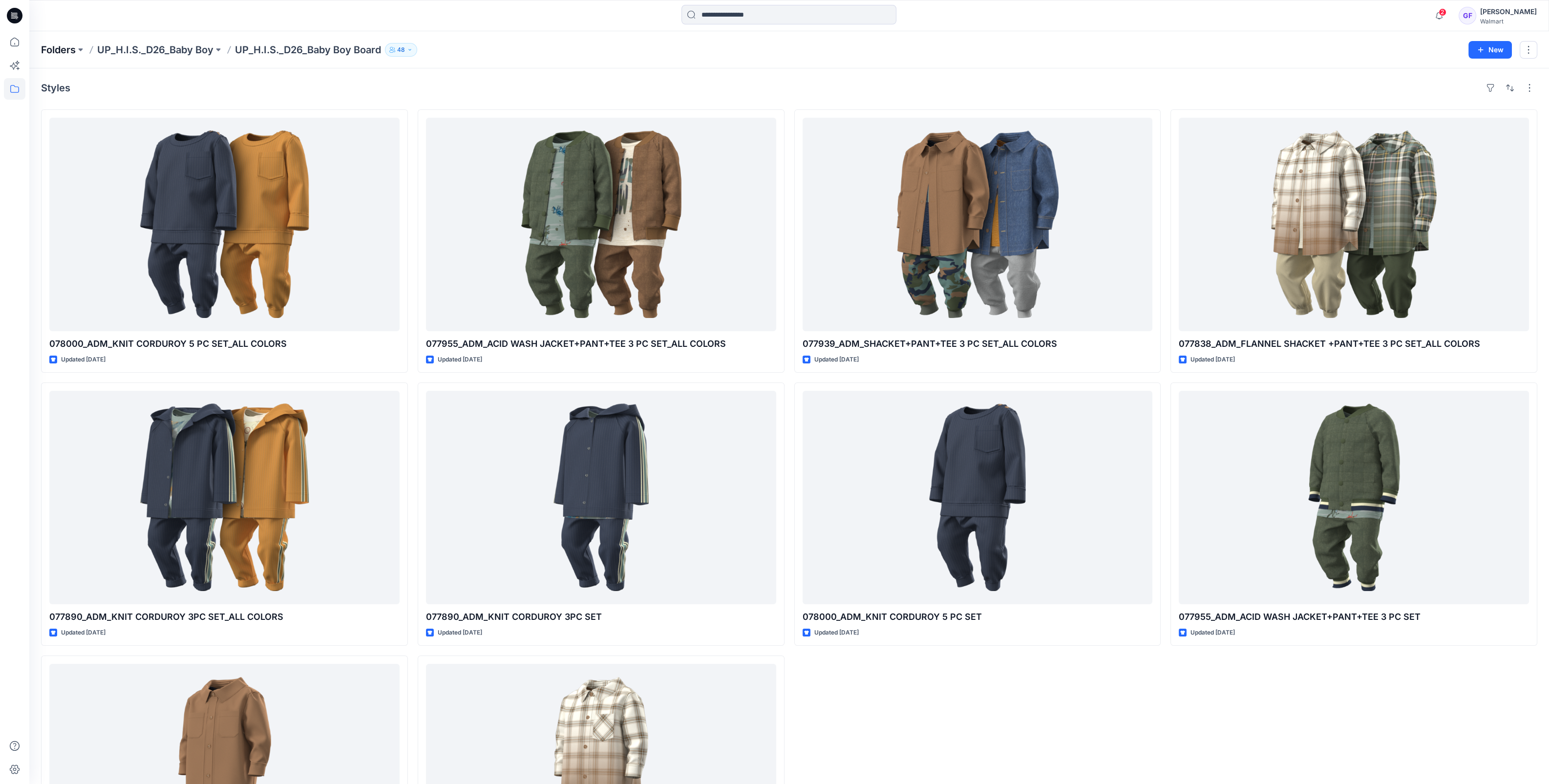
click at [56, 51] on p "Folders" at bounding box center [59, 50] width 35 height 13
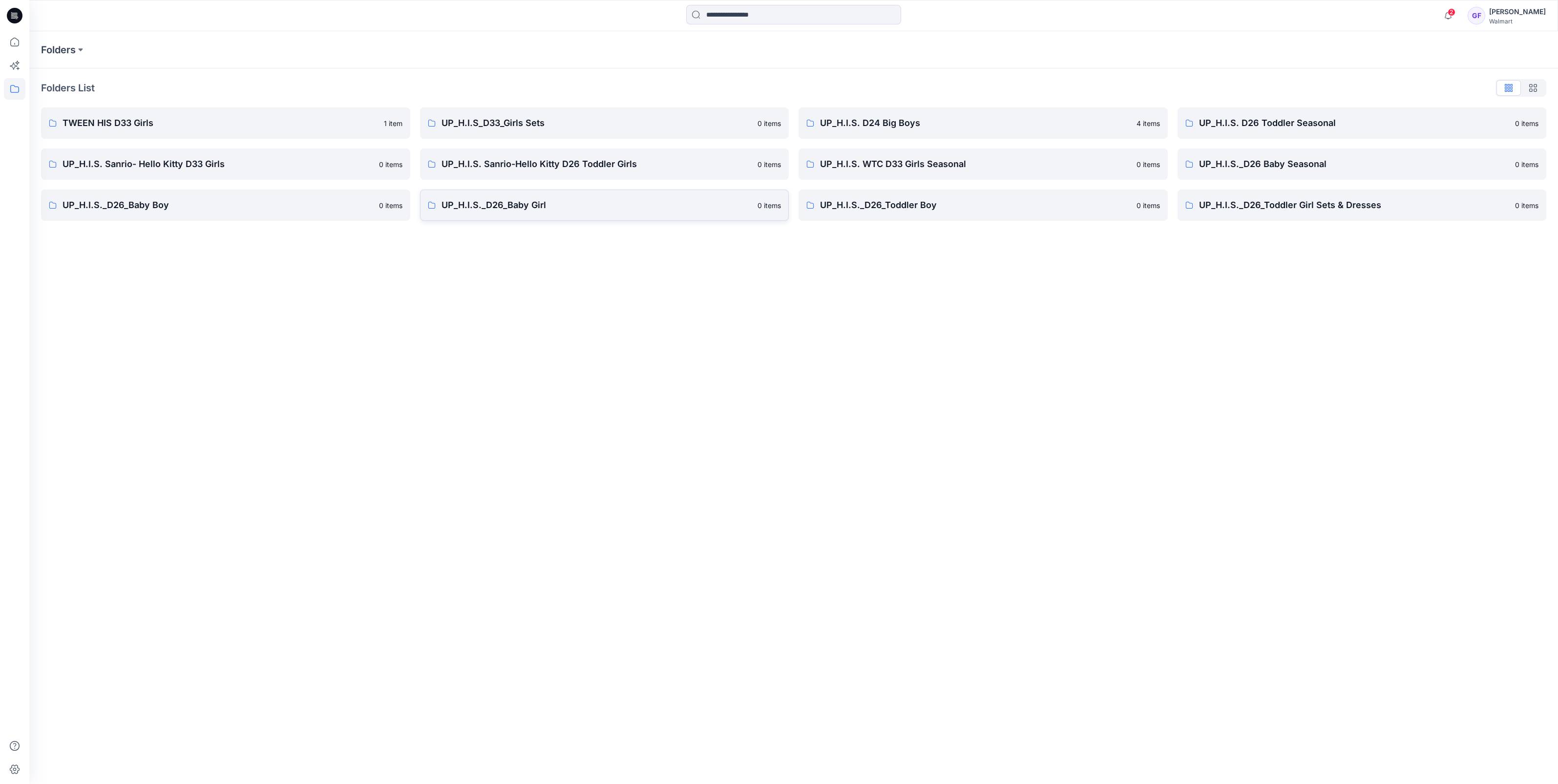
click at [570, 198] on p "UP_H.I.S._D26_Baby Girl" at bounding box center [597, 205] width 311 height 13
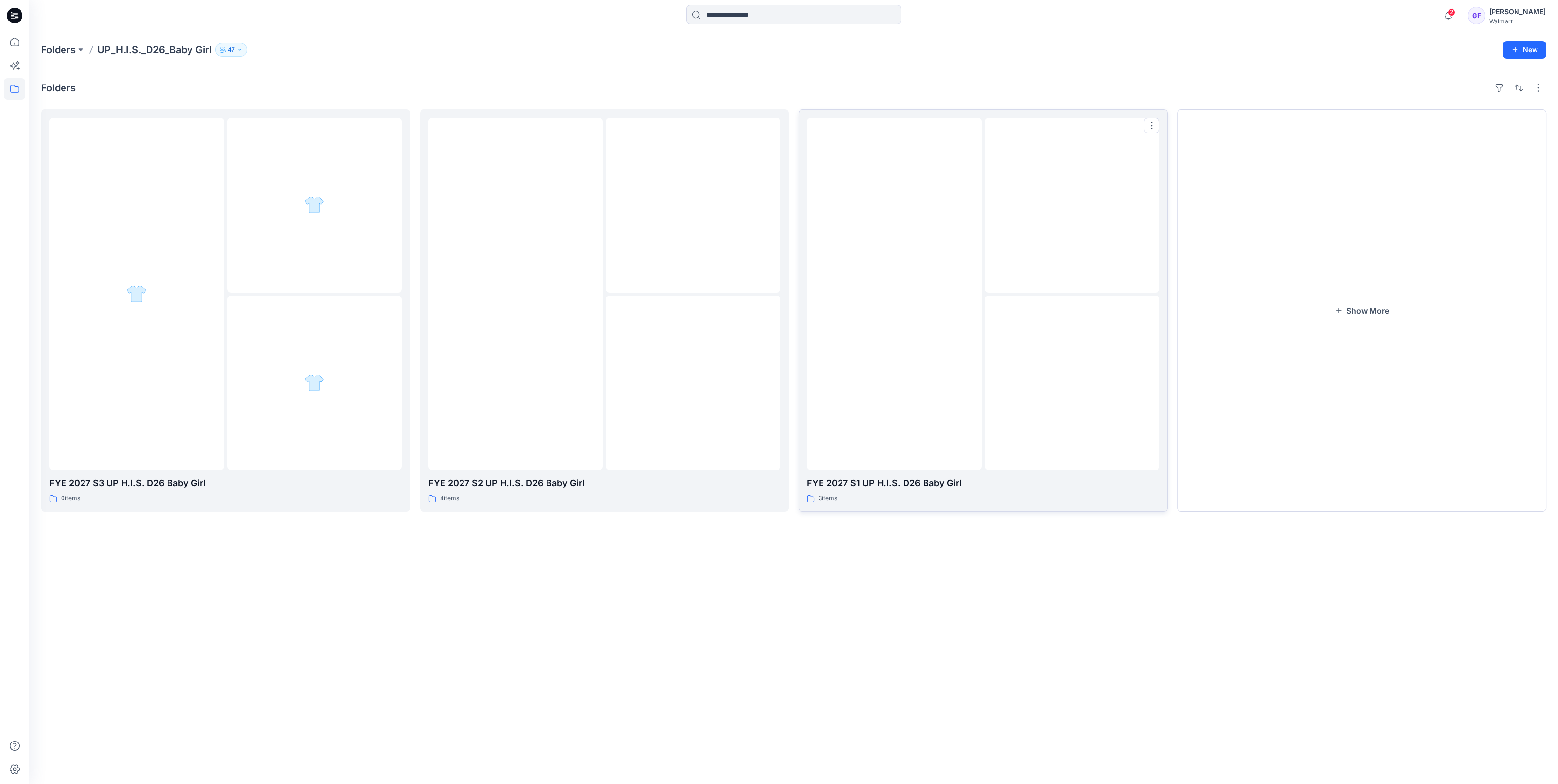
click at [861, 352] on div at bounding box center [894, 294] width 175 height 352
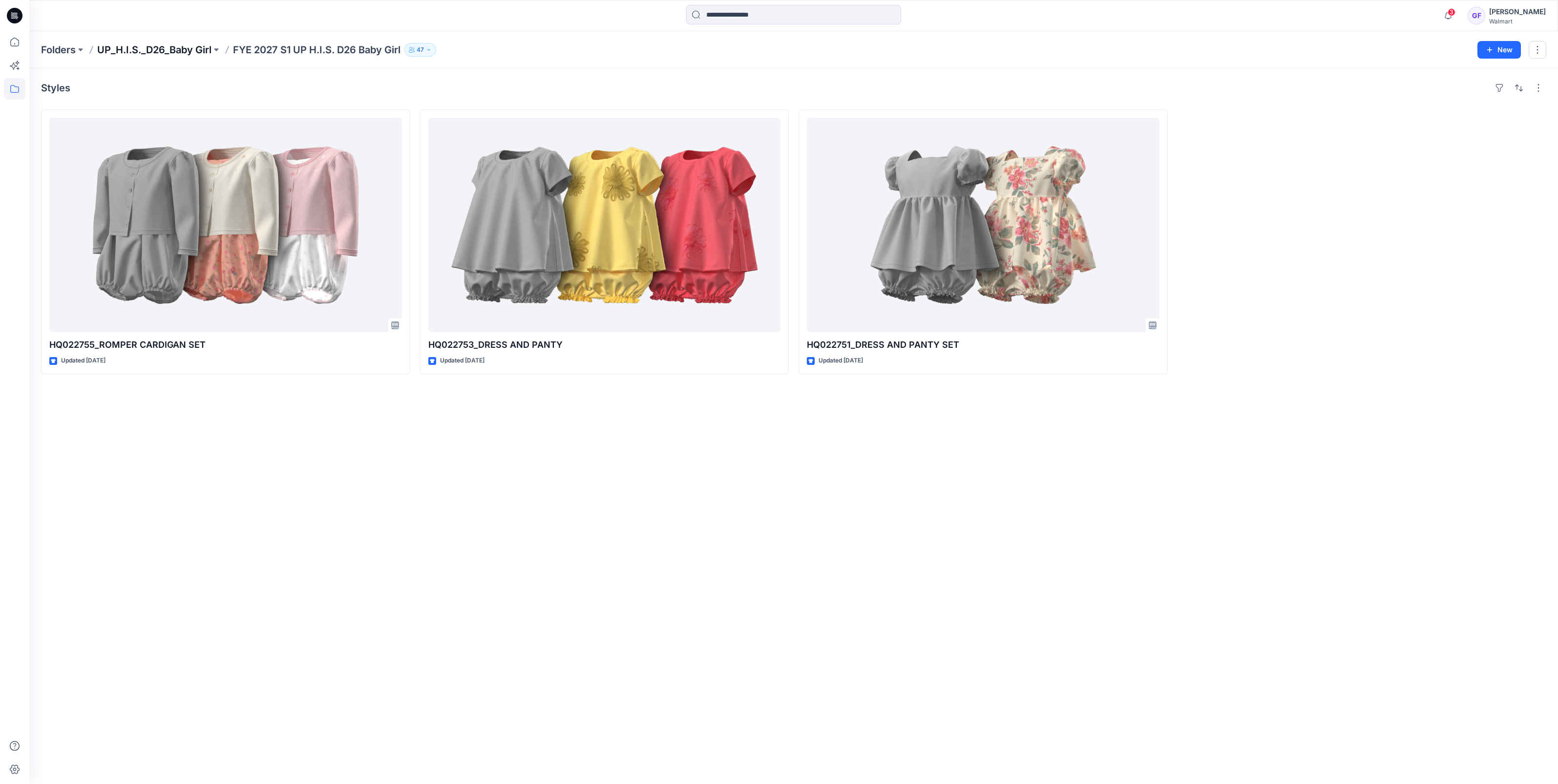
click at [150, 46] on p "UP_H.I.S._D26_Baby Girl" at bounding box center [155, 50] width 114 height 13
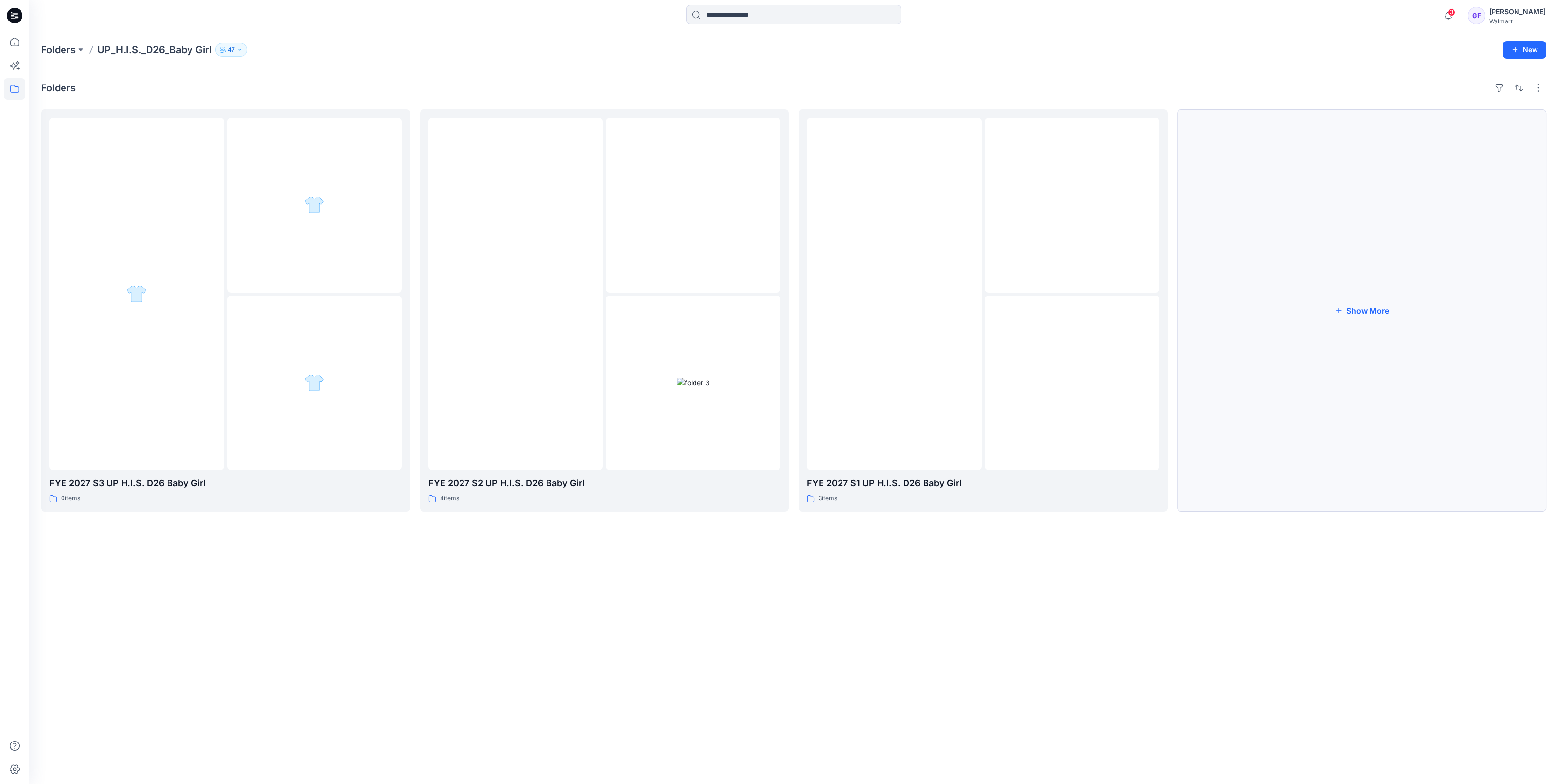
click at [1364, 315] on button "Show More" at bounding box center [1362, 311] width 369 height 402
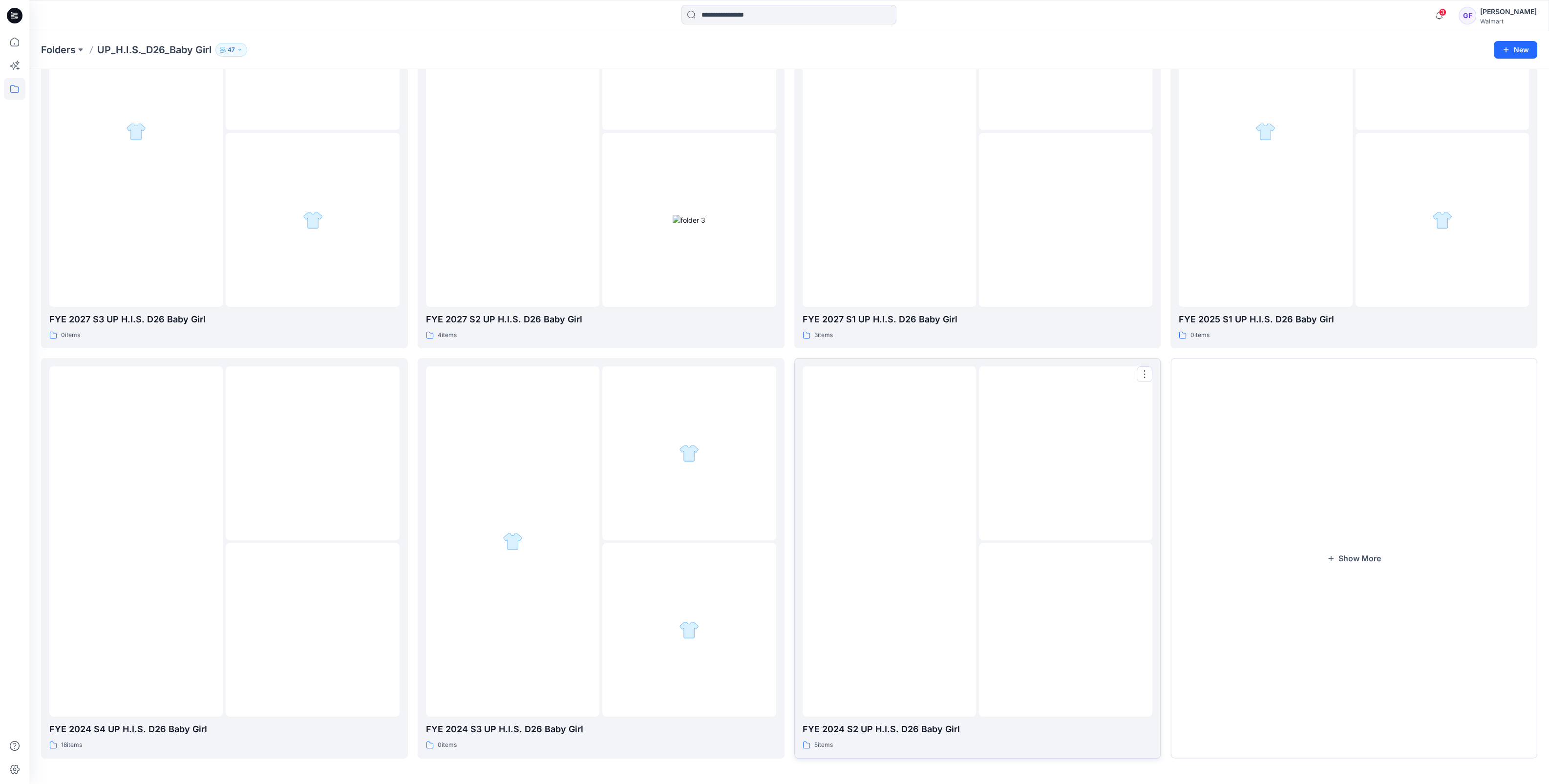
scroll to position [163, 0]
click at [195, 588] on div at bounding box center [136, 540] width 174 height 350
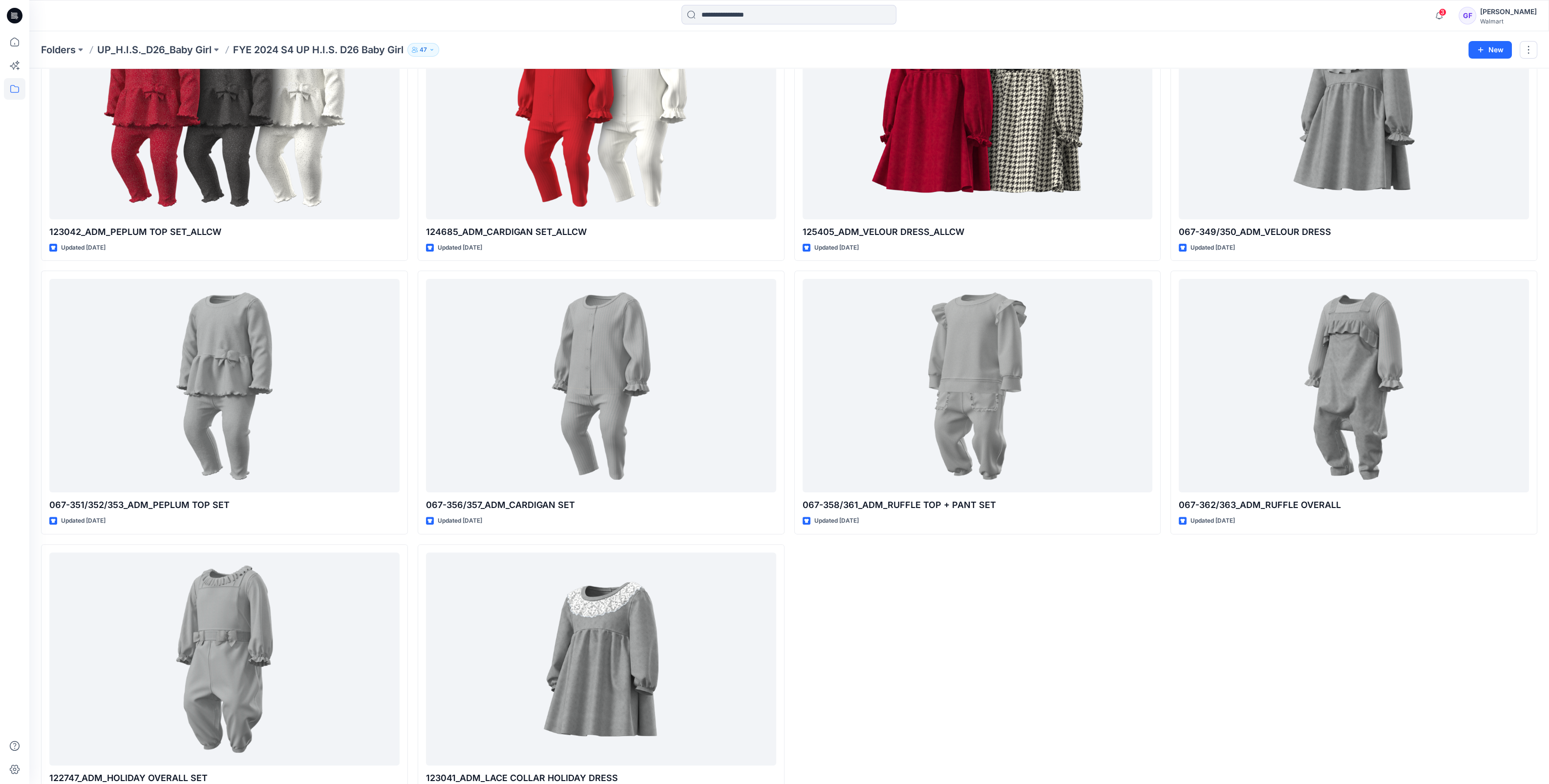
scroll to position [670, 0]
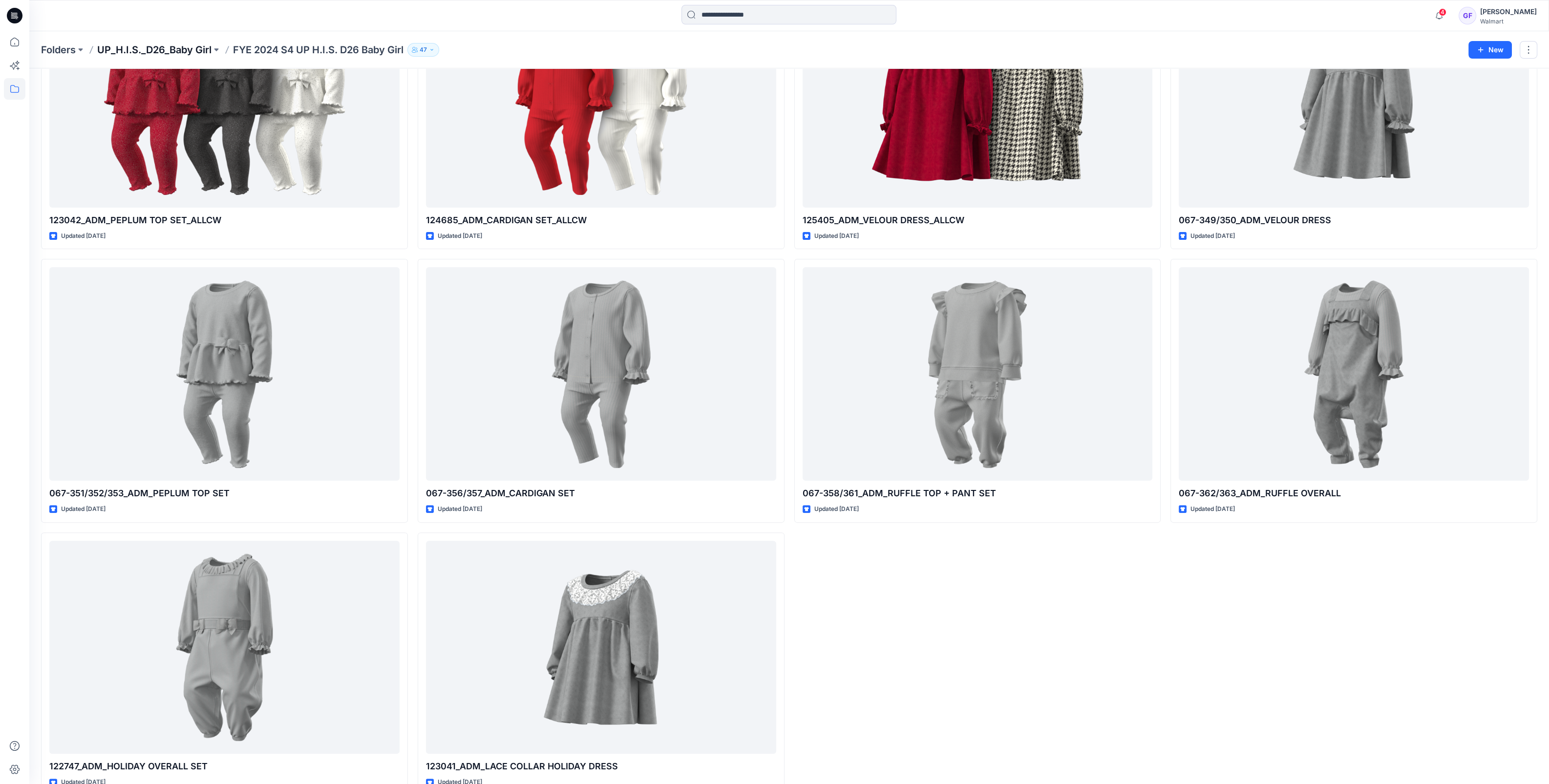
click at [179, 46] on p "UP_H.I.S._D26_Baby Girl" at bounding box center [155, 50] width 114 height 13
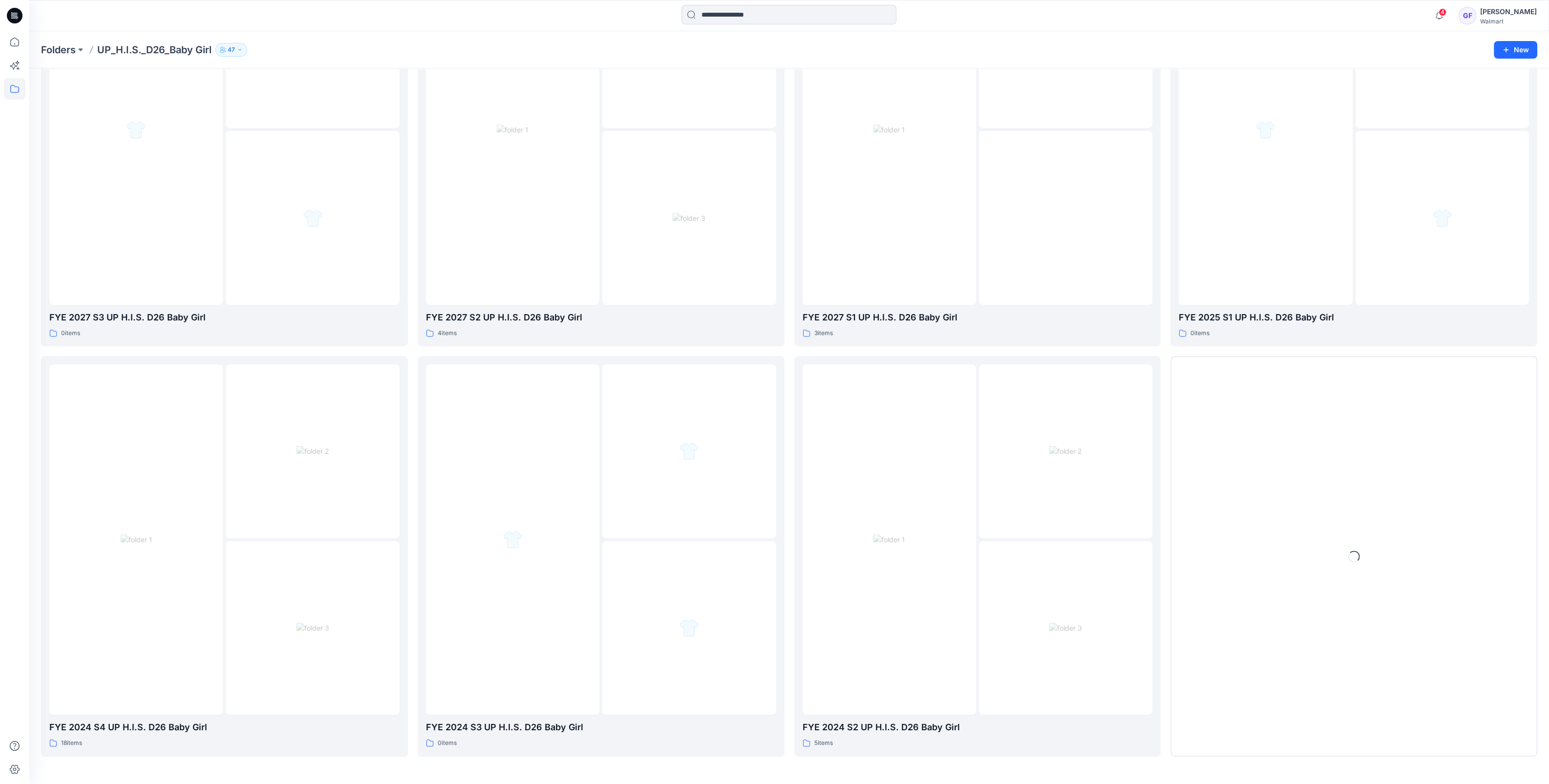
scroll to position [163, 0]
click at [1049, 623] on img at bounding box center [1065, 628] width 33 height 10
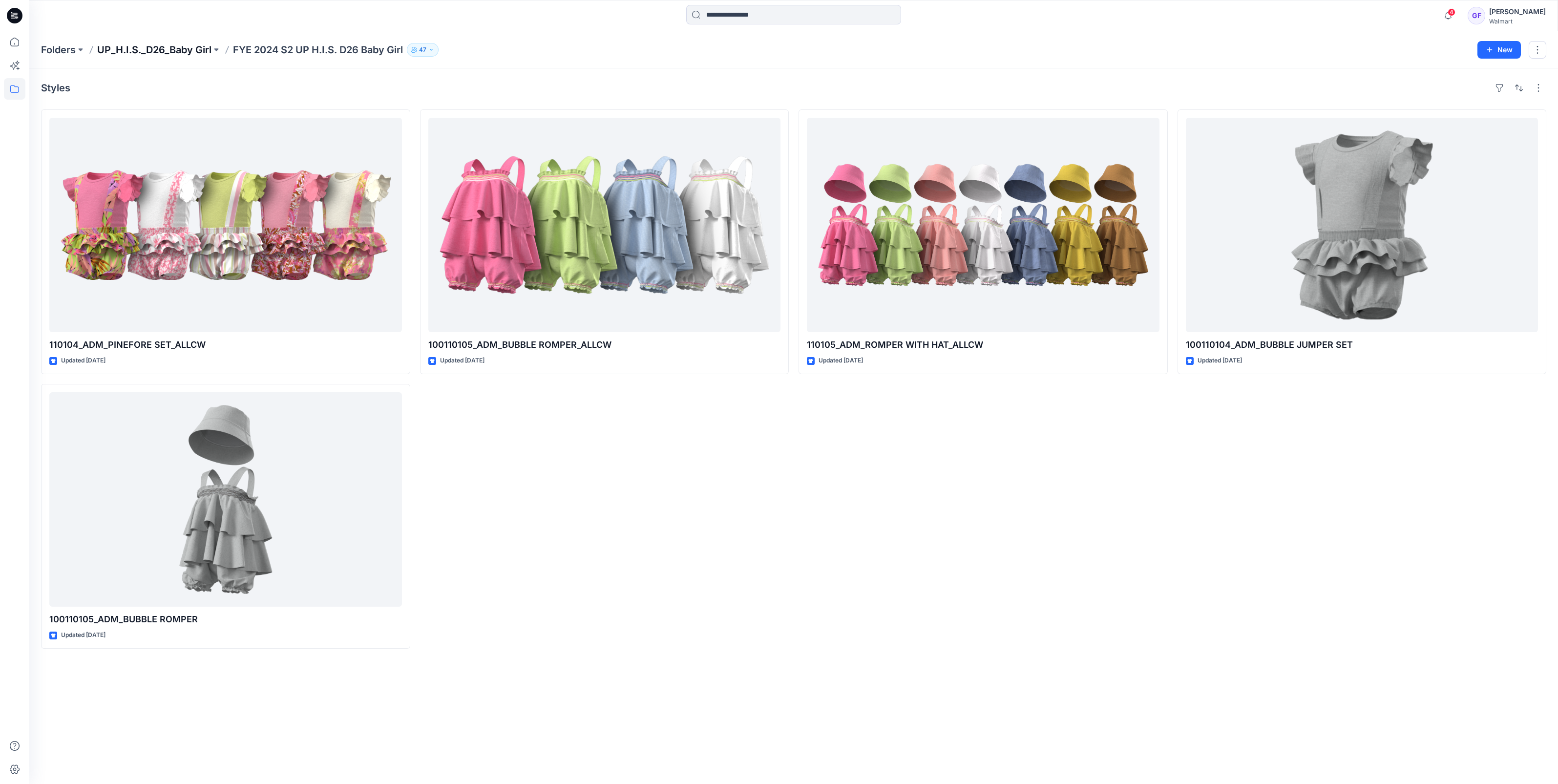
click at [122, 47] on p "UP_H.I.S._D26_Baby Girl" at bounding box center [155, 50] width 114 height 13
